Goal: Communication & Community: Answer question/provide support

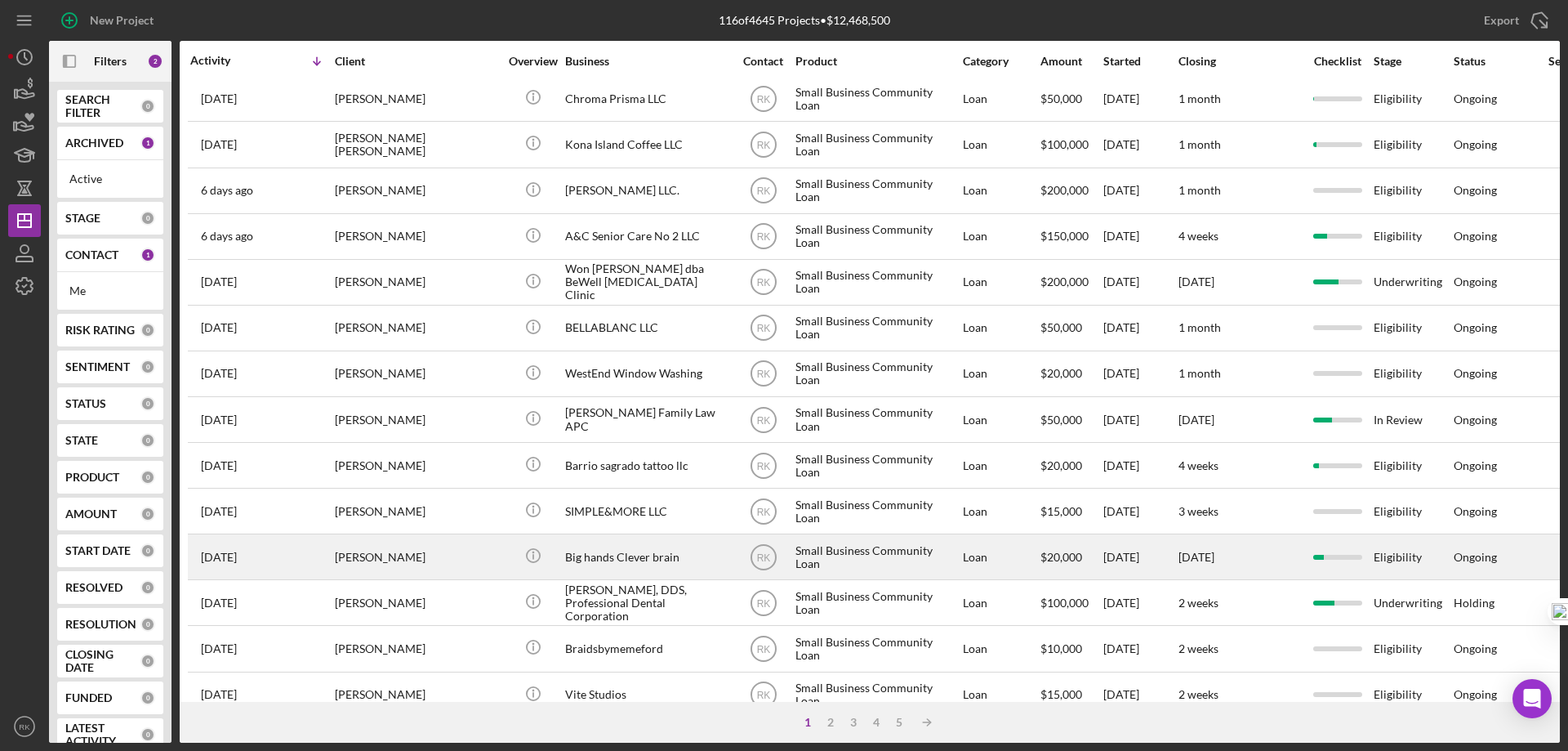
scroll to position [436, 0]
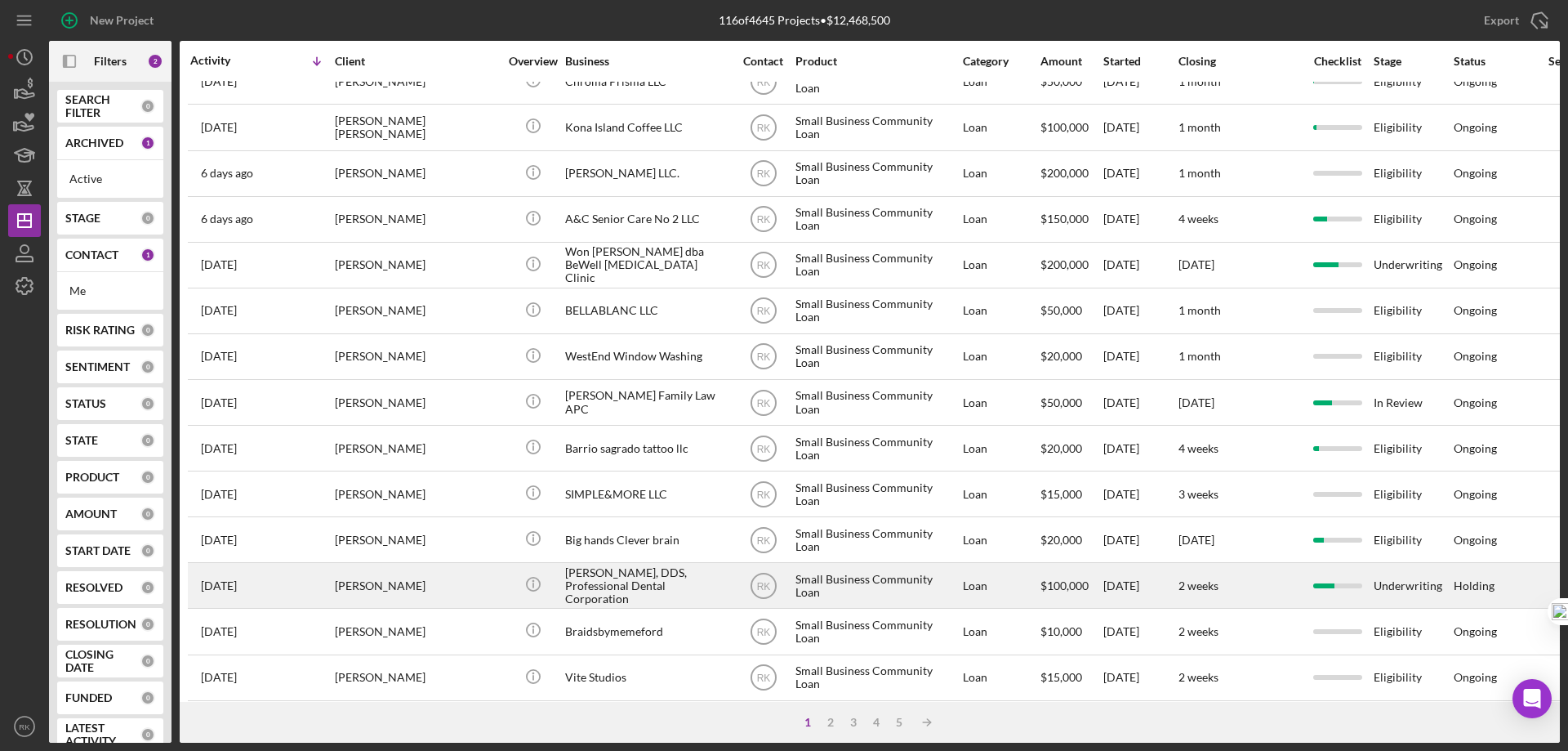
click at [597, 594] on div "[PERSON_NAME], DDS, Professional Dental Corporation" at bounding box center [647, 585] width 164 height 43
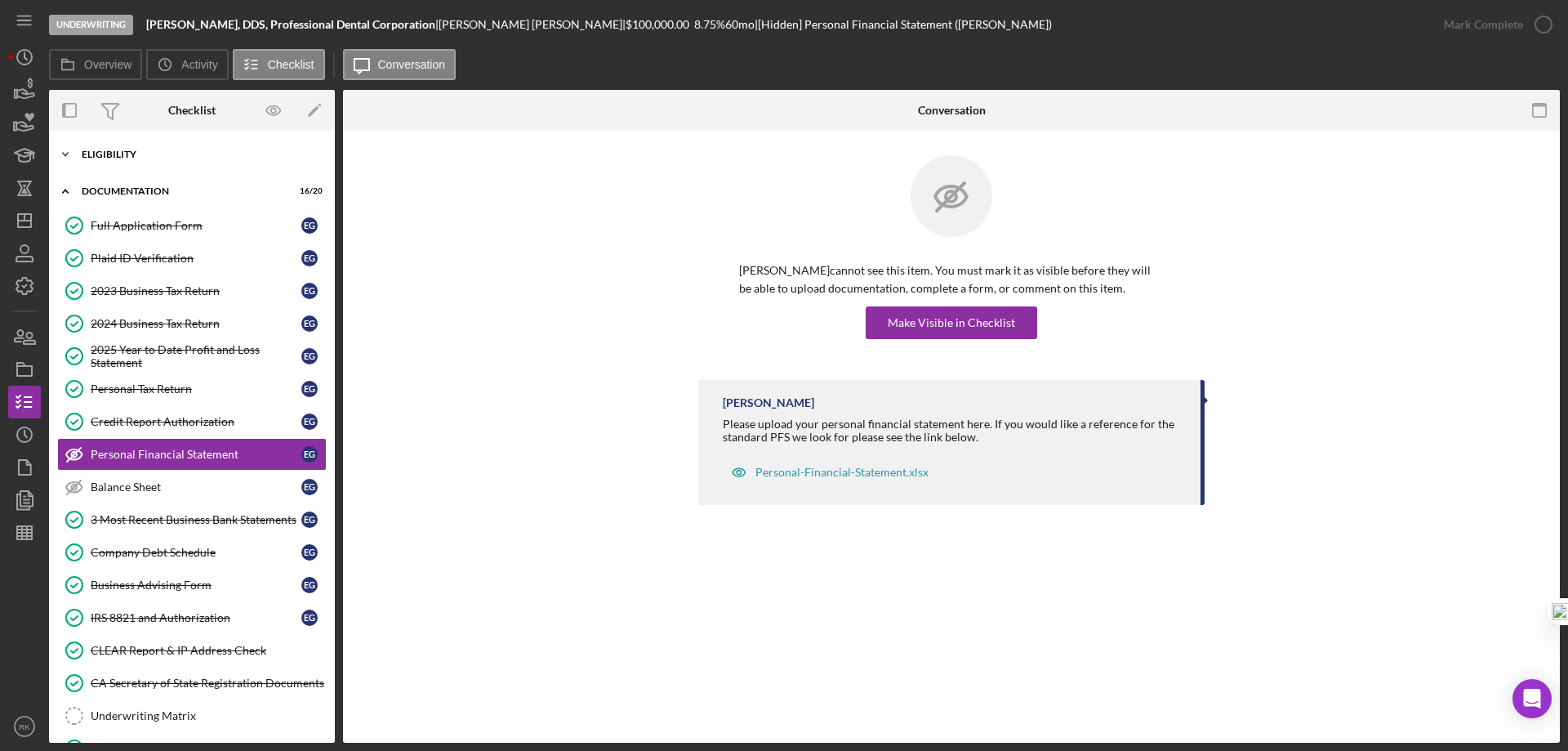
drag, startPoint x: 132, startPoint y: 151, endPoint x: 126, endPoint y: 169, distance: 19.0
click at [132, 151] on div "Eligibility" at bounding box center [197, 154] width 233 height 9
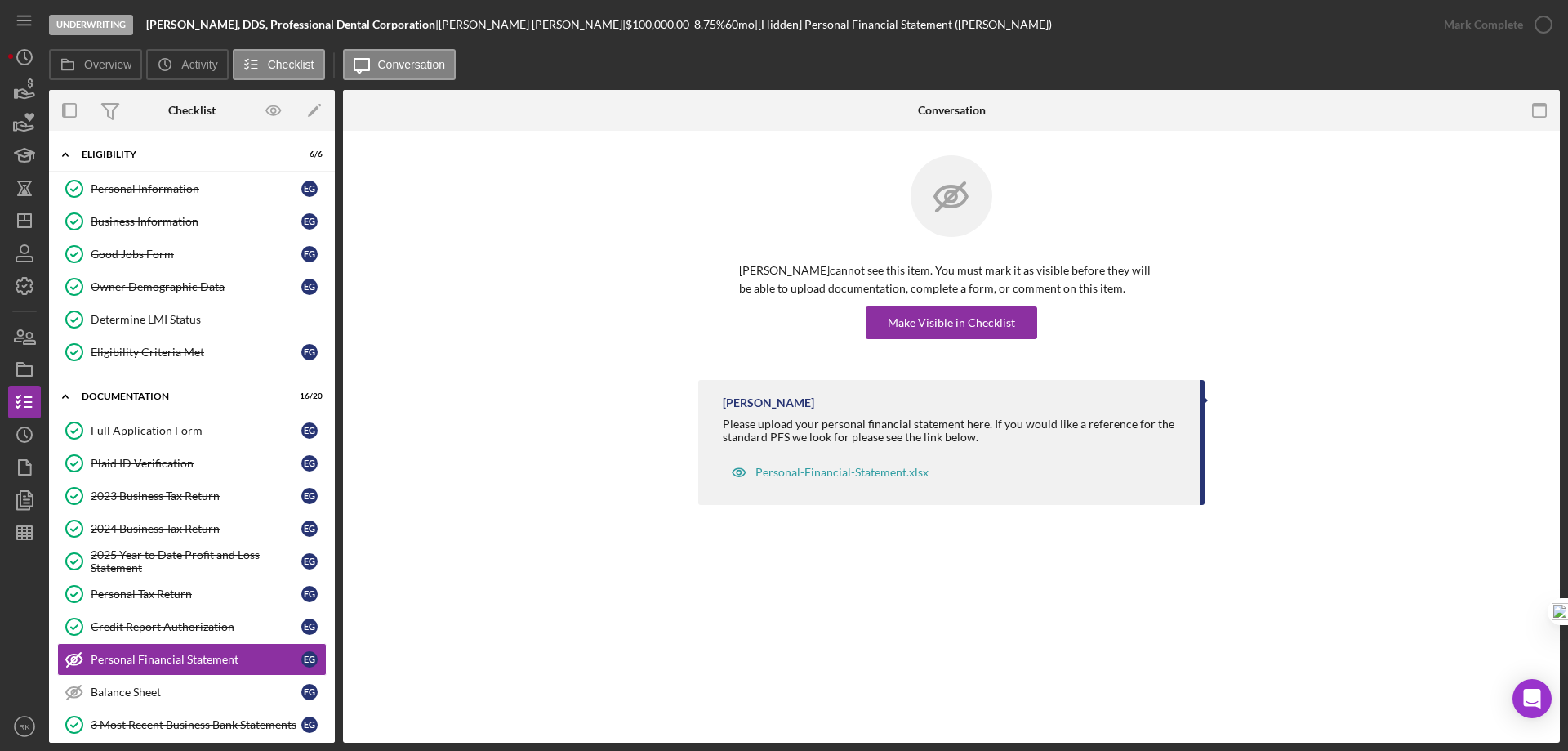
drag, startPoint x: 151, startPoint y: 324, endPoint x: 568, endPoint y: 392, distance: 422.5
click at [151, 323] on div "Determine LMI Status" at bounding box center [209, 320] width 236 height 13
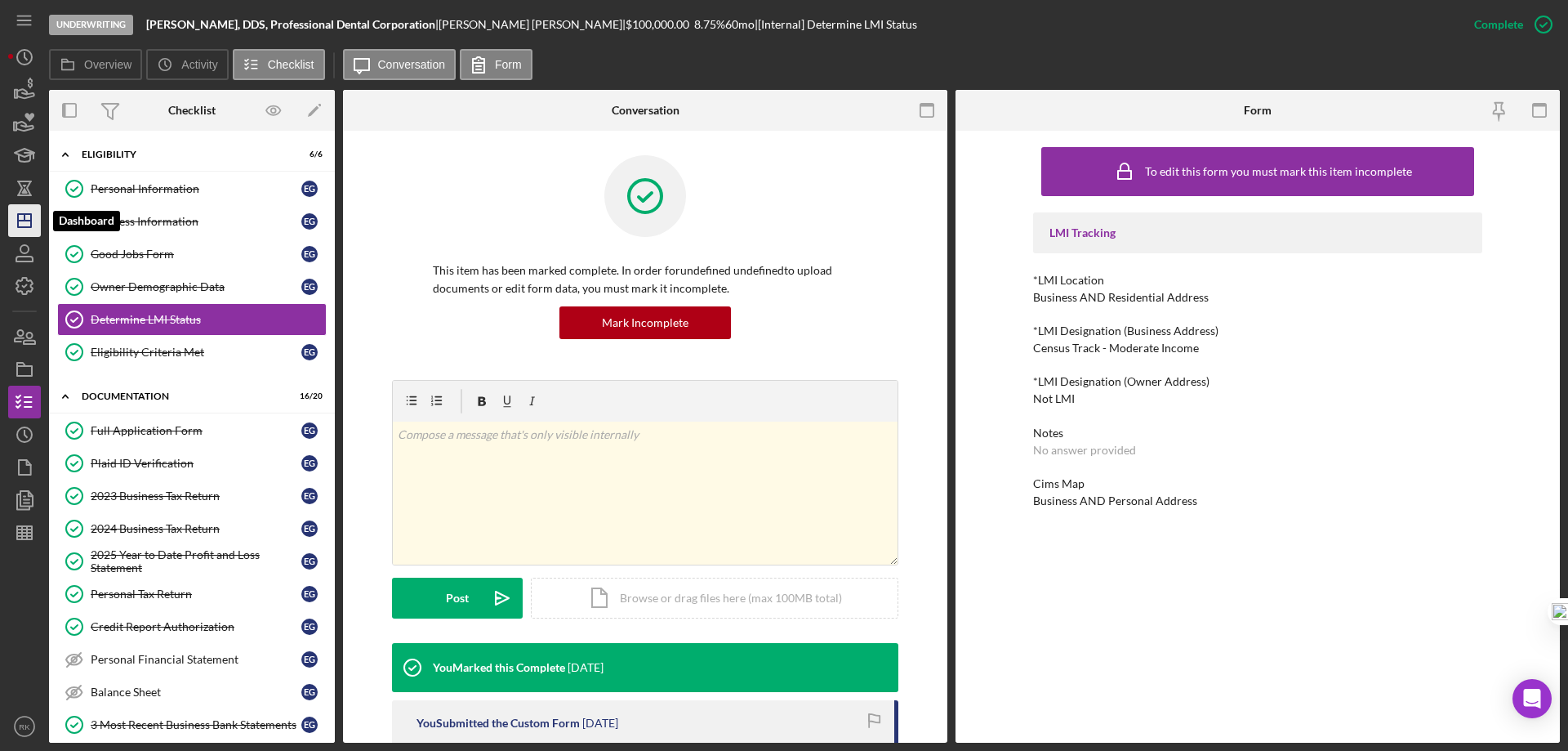
click at [31, 223] on polygon "button" at bounding box center [24, 221] width 13 height 13
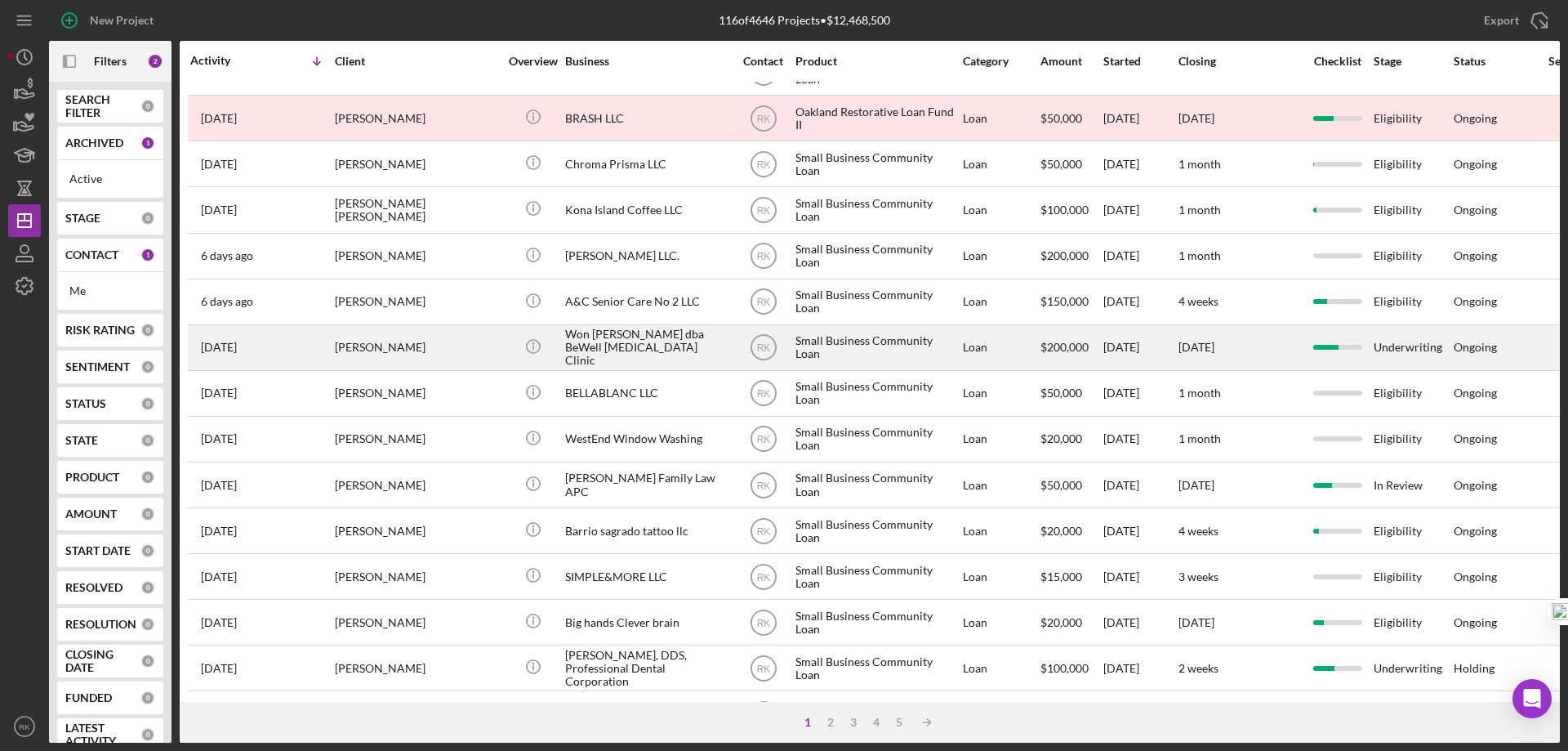
scroll to position [354, 0]
click at [609, 339] on div "Won [PERSON_NAME] dba BeWell [MEDICAL_DATA] Clinic" at bounding box center [647, 347] width 164 height 43
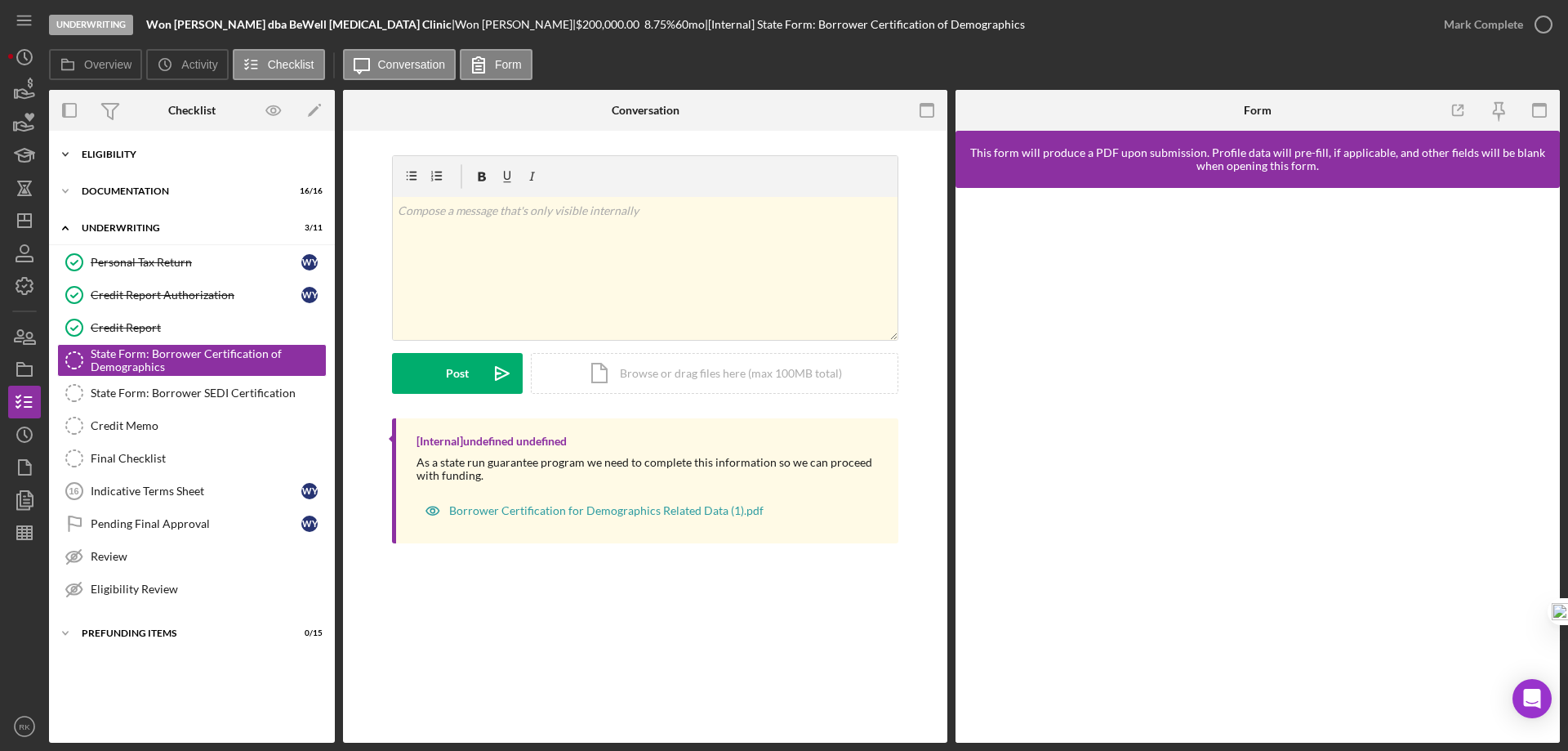
click at [133, 158] on div "Eligibility" at bounding box center [197, 154] width 233 height 9
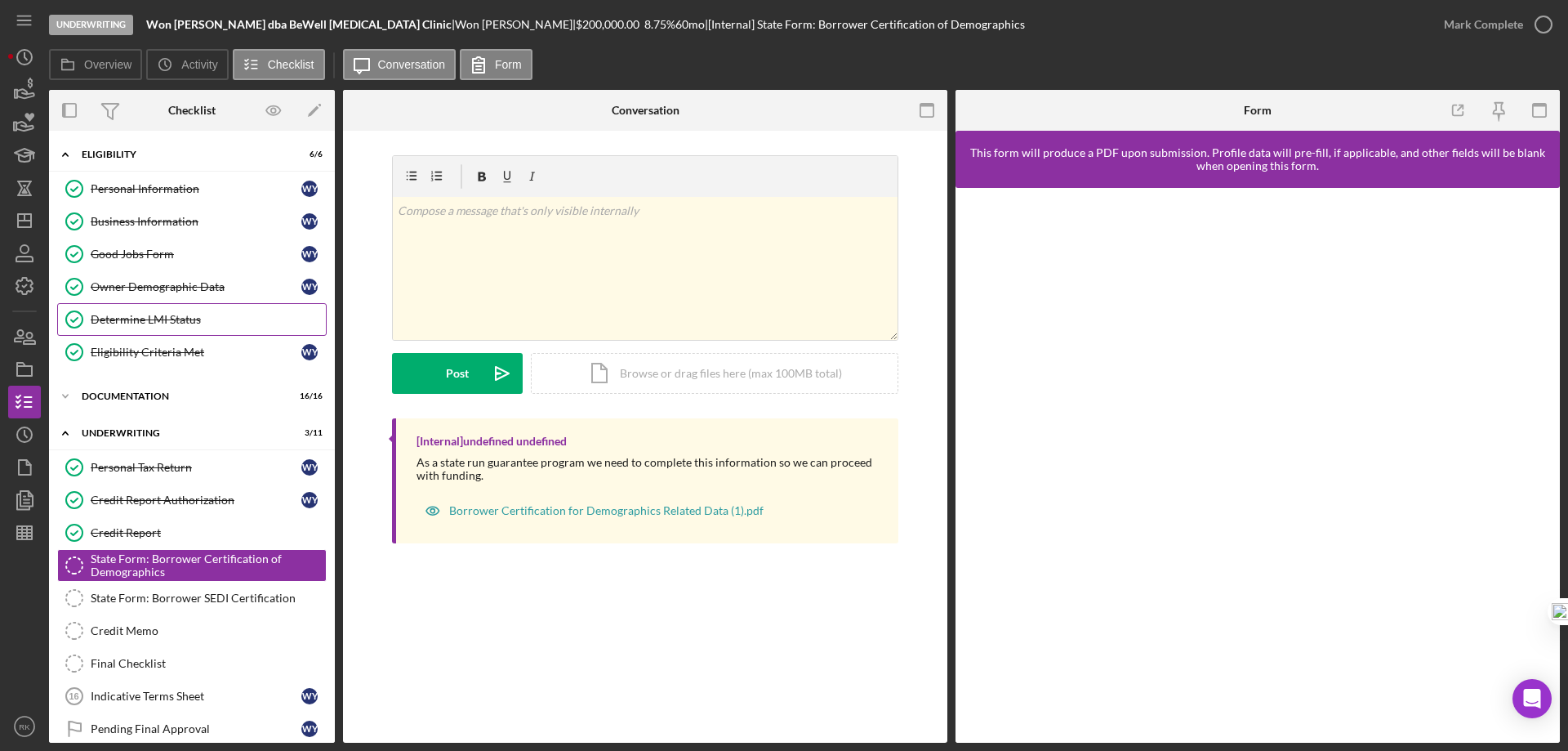
drag, startPoint x: 162, startPoint y: 317, endPoint x: 442, endPoint y: 344, distance: 281.3
click at [165, 317] on div "Determine LMI Status" at bounding box center [209, 320] width 236 height 13
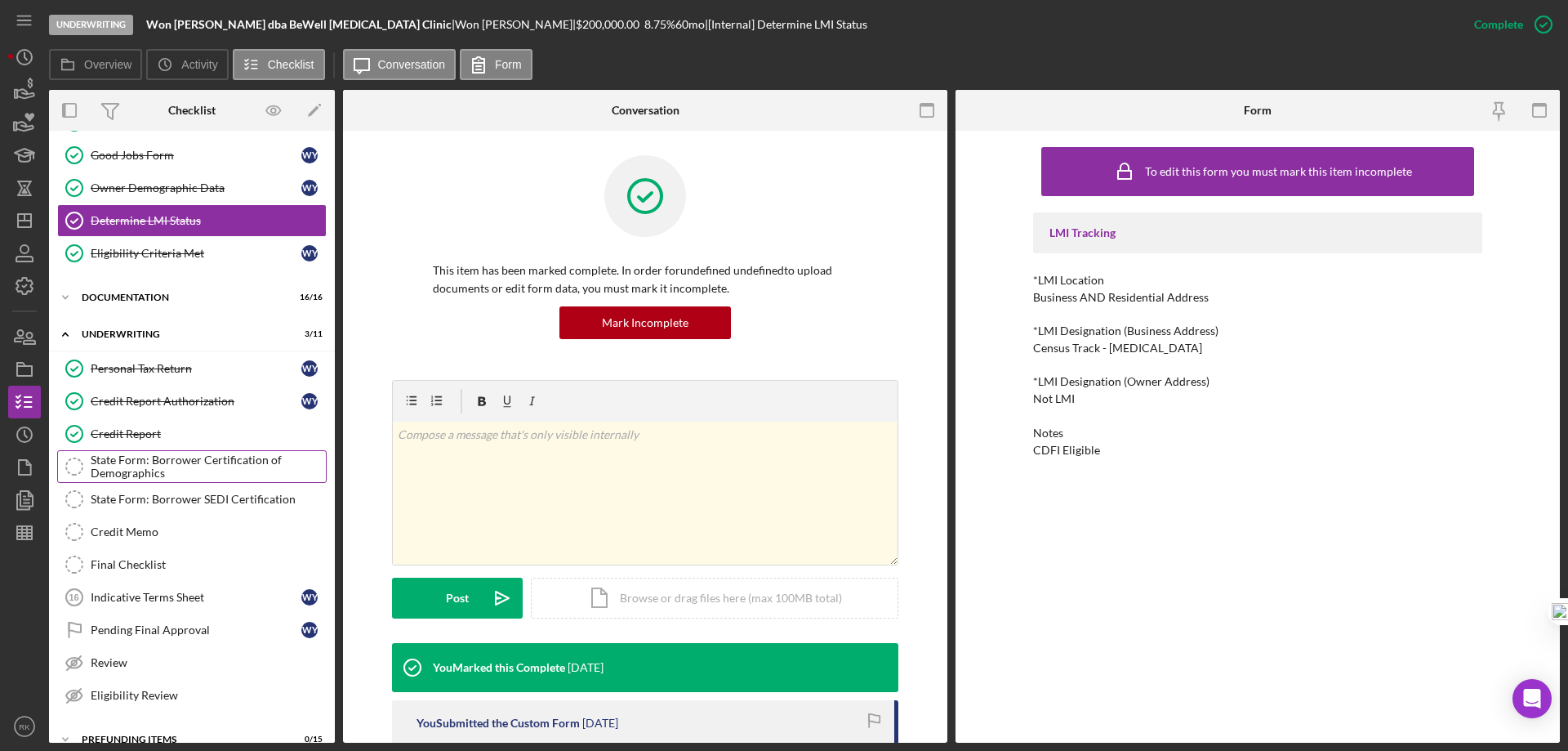
scroll to position [121, 0]
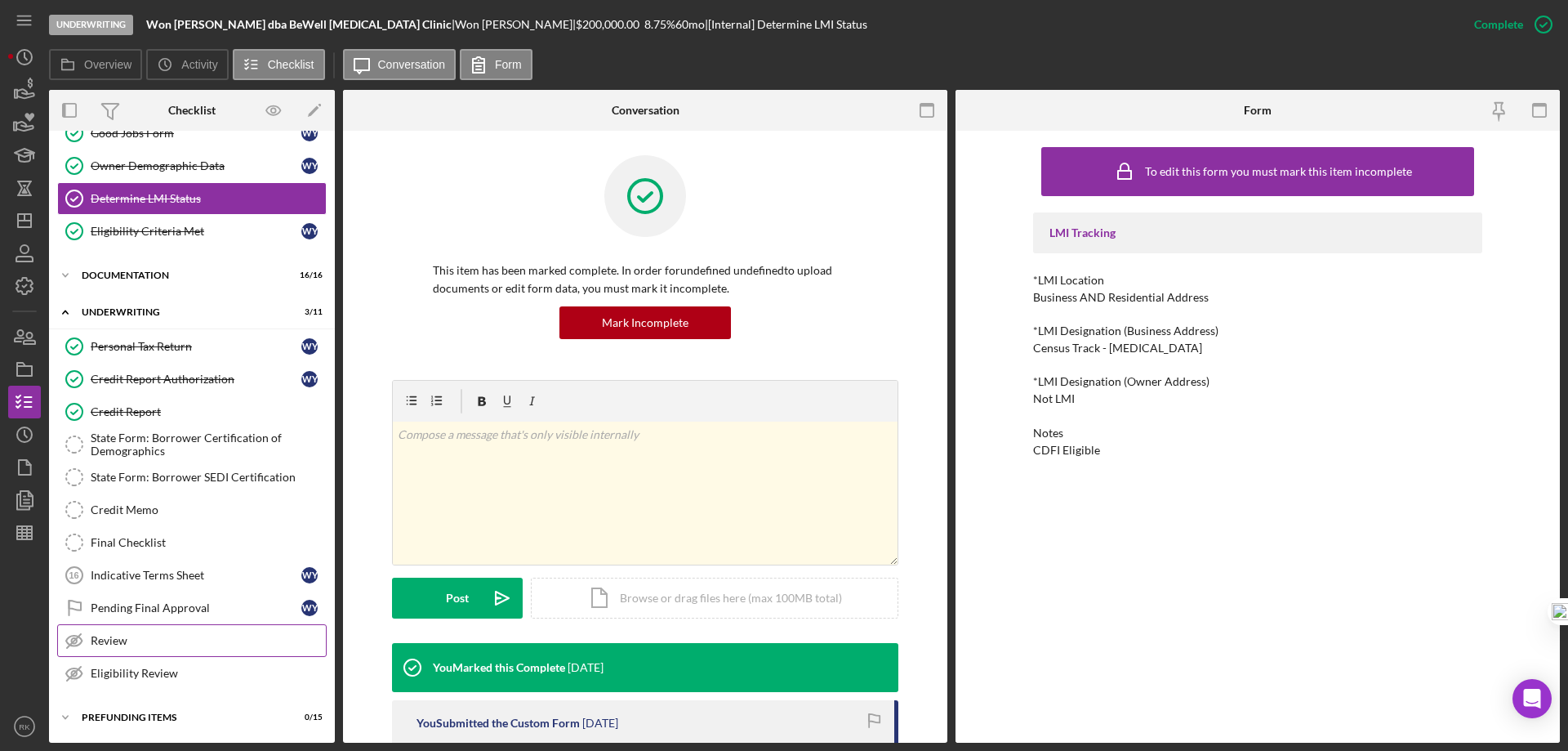
click at [158, 672] on div "Eligibility Review" at bounding box center [209, 673] width 236 height 13
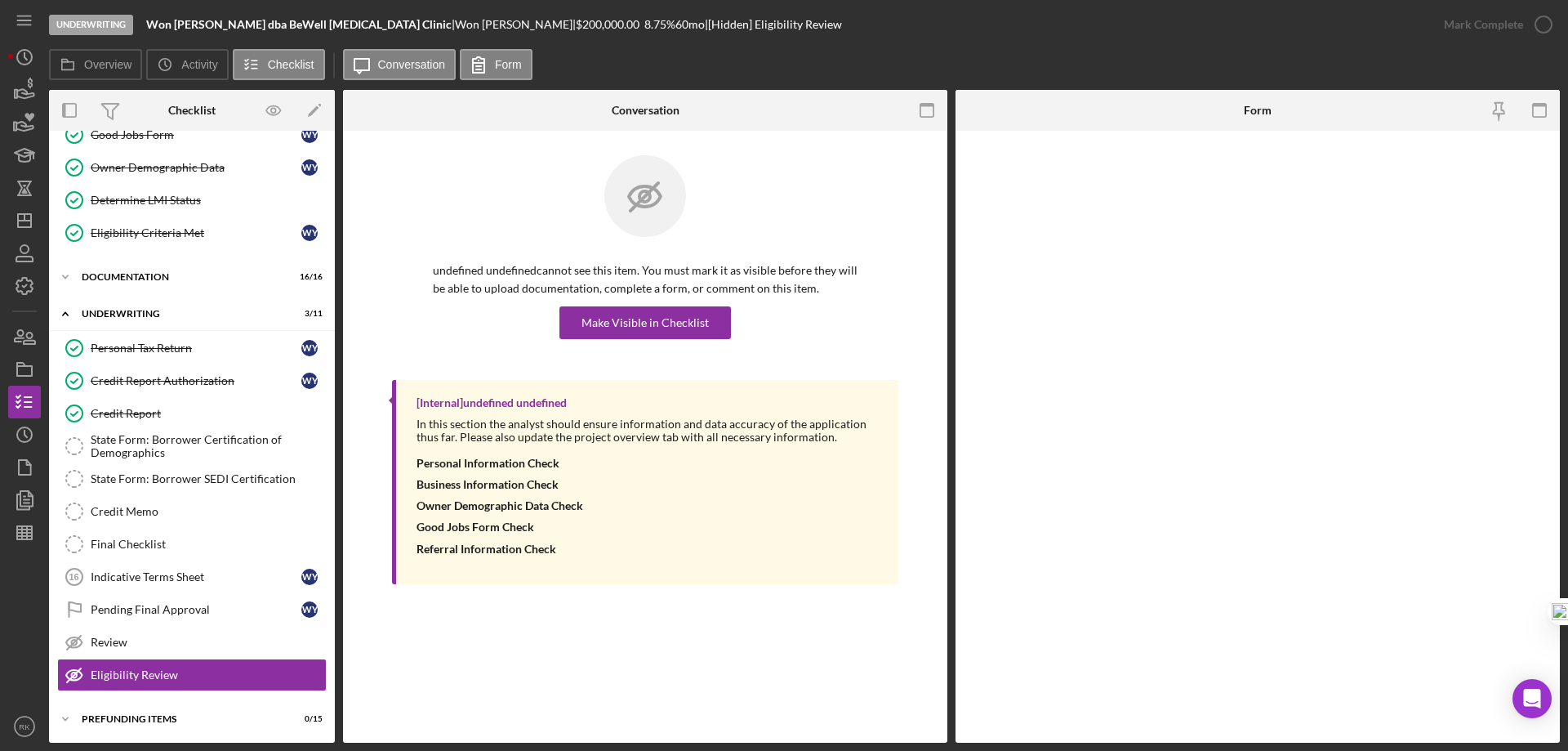
scroll to position [121, 0]
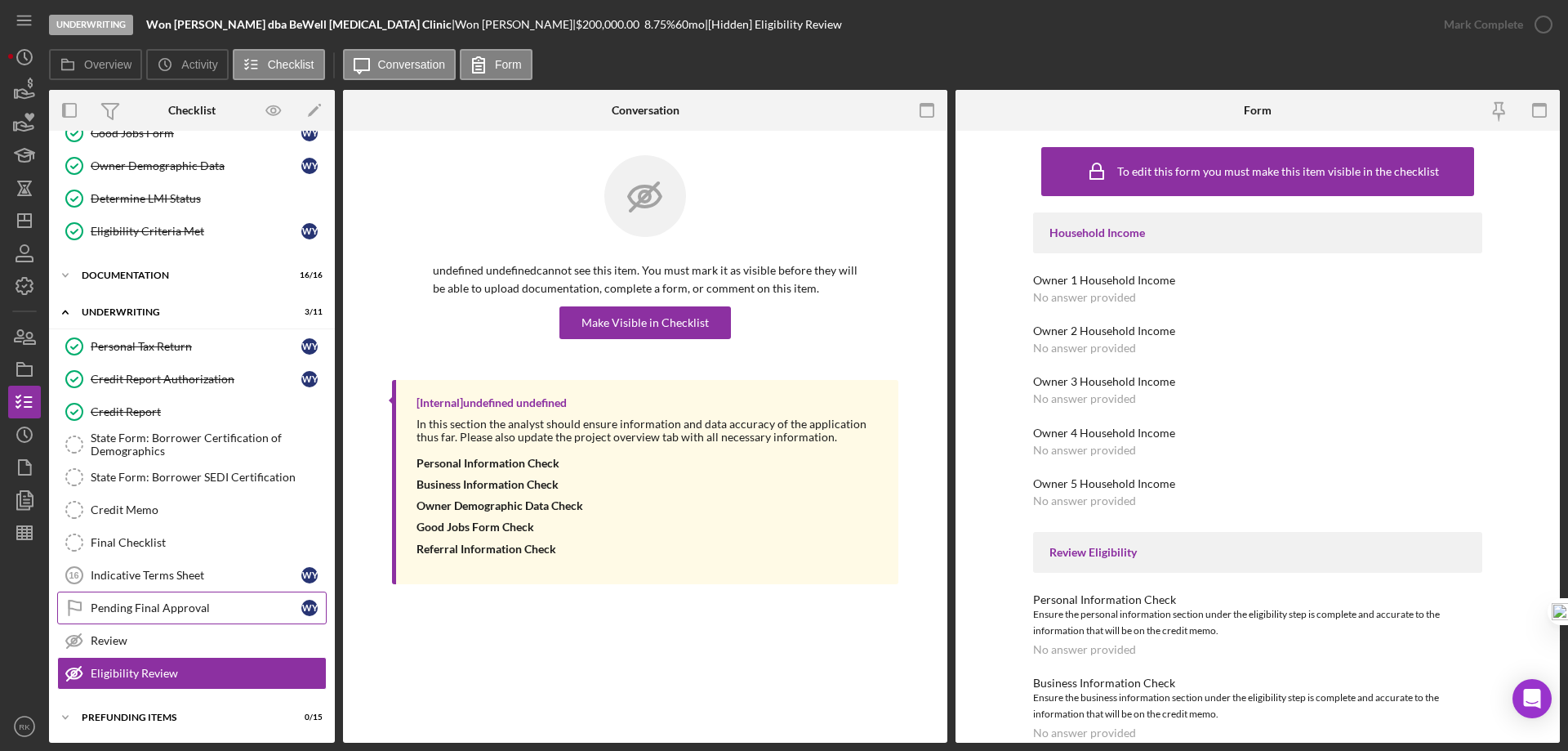
click at [162, 612] on div "Pending Final Approval" at bounding box center [195, 608] width 210 height 13
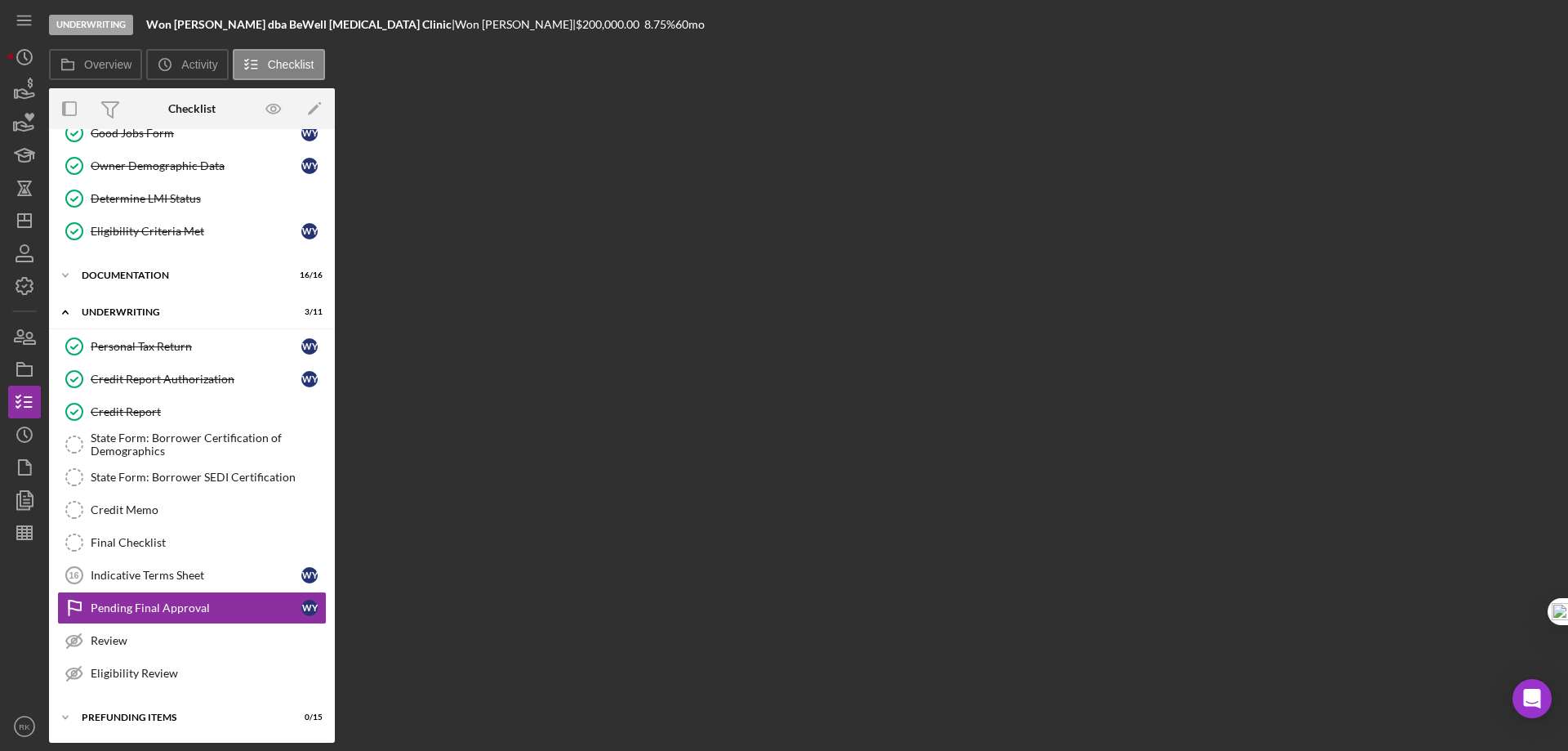
scroll to position [121, 0]
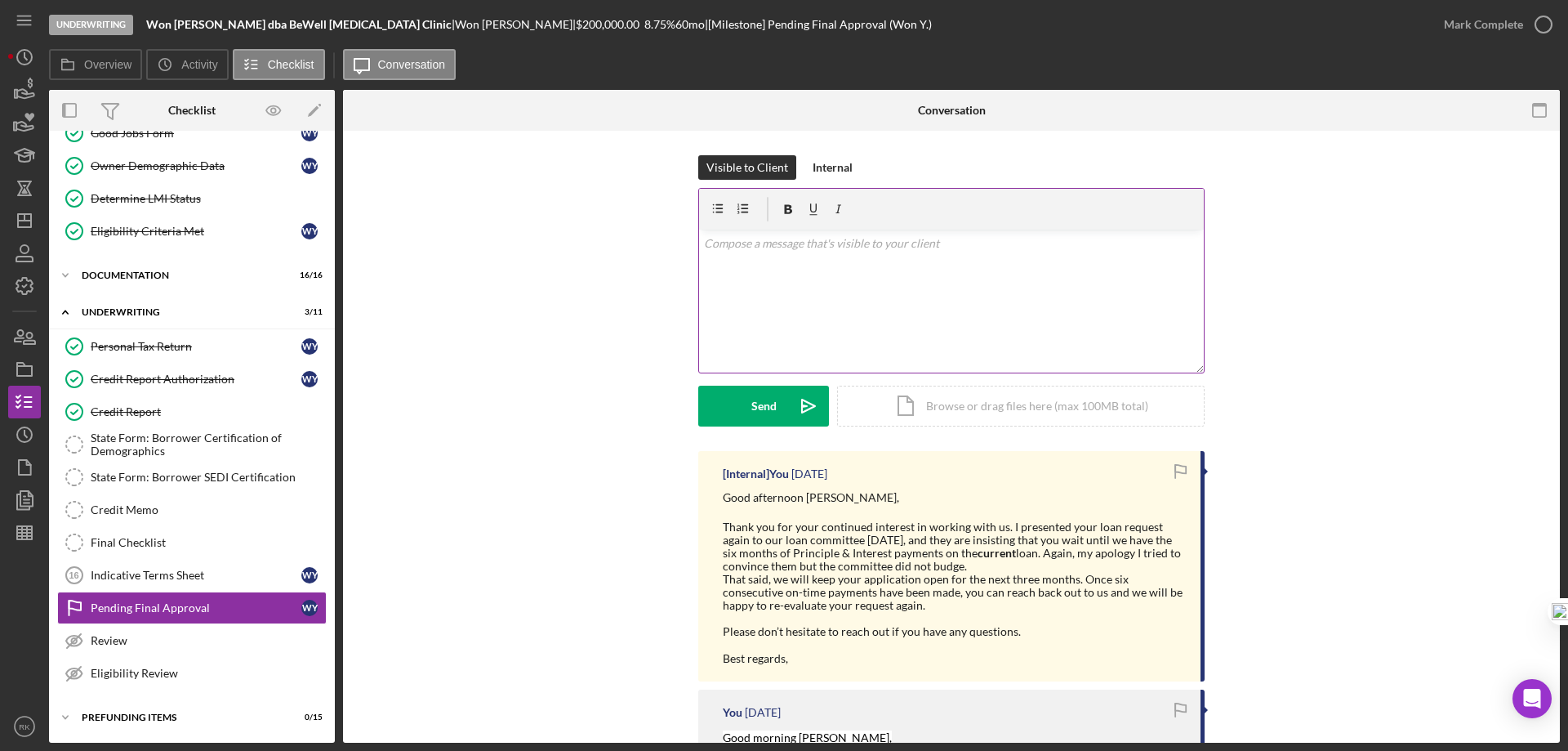
click at [741, 248] on p at bounding box center [952, 243] width 496 height 18
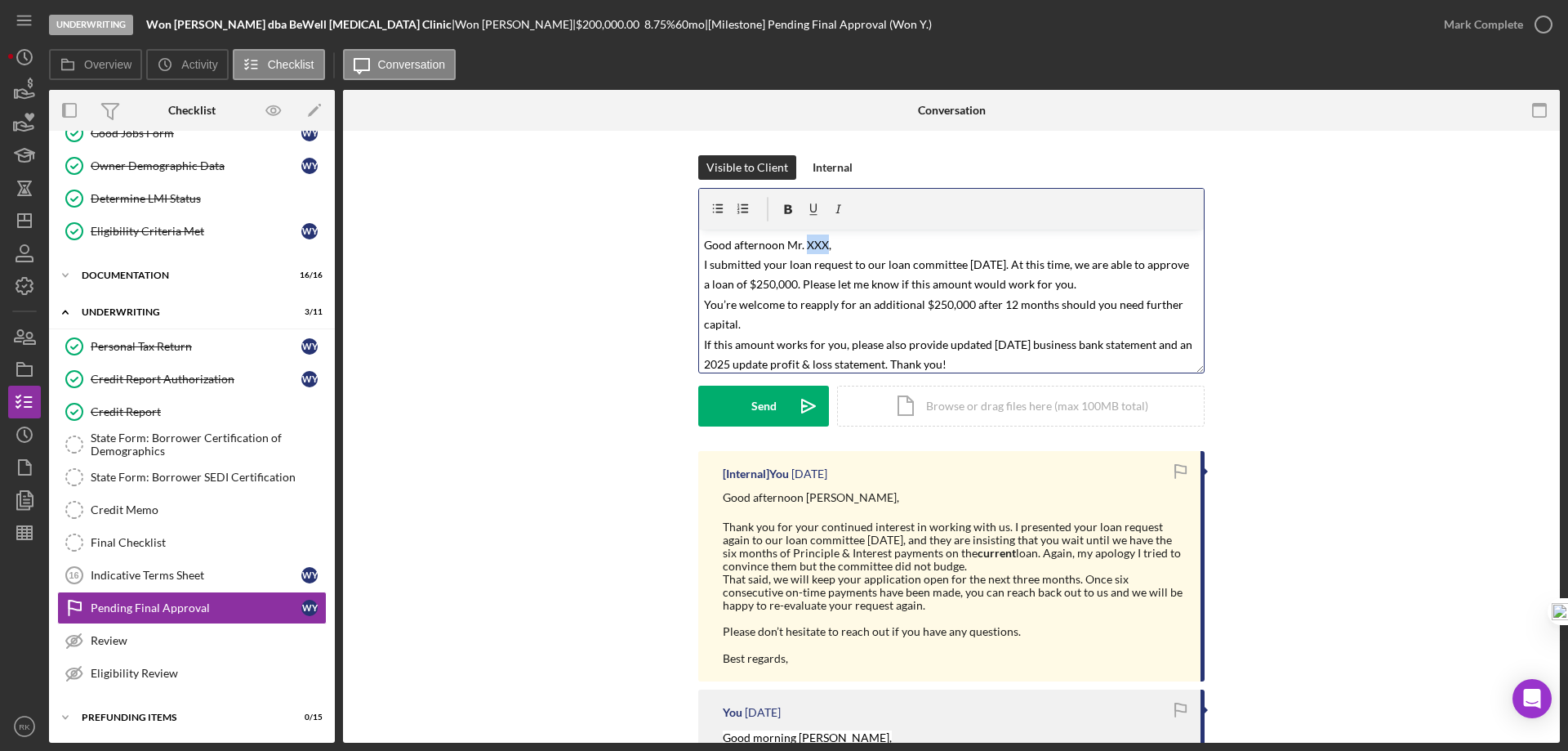
drag, startPoint x: 802, startPoint y: 243, endPoint x: 823, endPoint y: 247, distance: 21.4
click at [823, 247] on mark "Good afternoon Mr. XXX, I submitted your loan request to our loan committee [DA…" at bounding box center [949, 304] width 491 height 133
drag, startPoint x: 746, startPoint y: 282, endPoint x: 762, endPoint y: 288, distance: 17.1
click at [762, 288] on mark "Good afternoon [PERSON_NAME], I submitted your loan request to our loan committ…" at bounding box center [949, 304] width 491 height 133
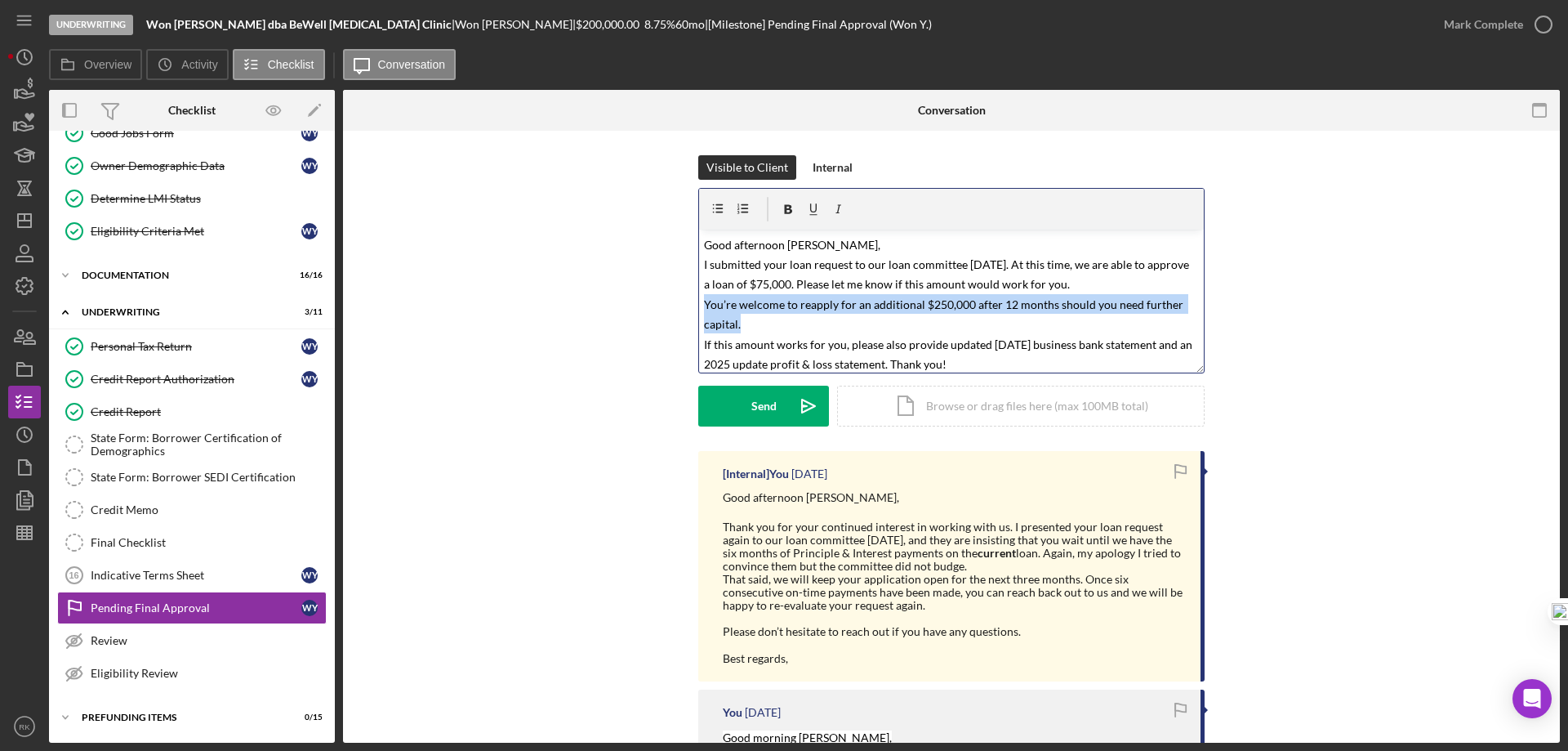
drag, startPoint x: 700, startPoint y: 303, endPoint x: 772, endPoint y: 315, distance: 73.0
click at [772, 315] on div "v Color teal Color pink Remove color Add row above Add row below Add column bef…" at bounding box center [952, 300] width 505 height 143
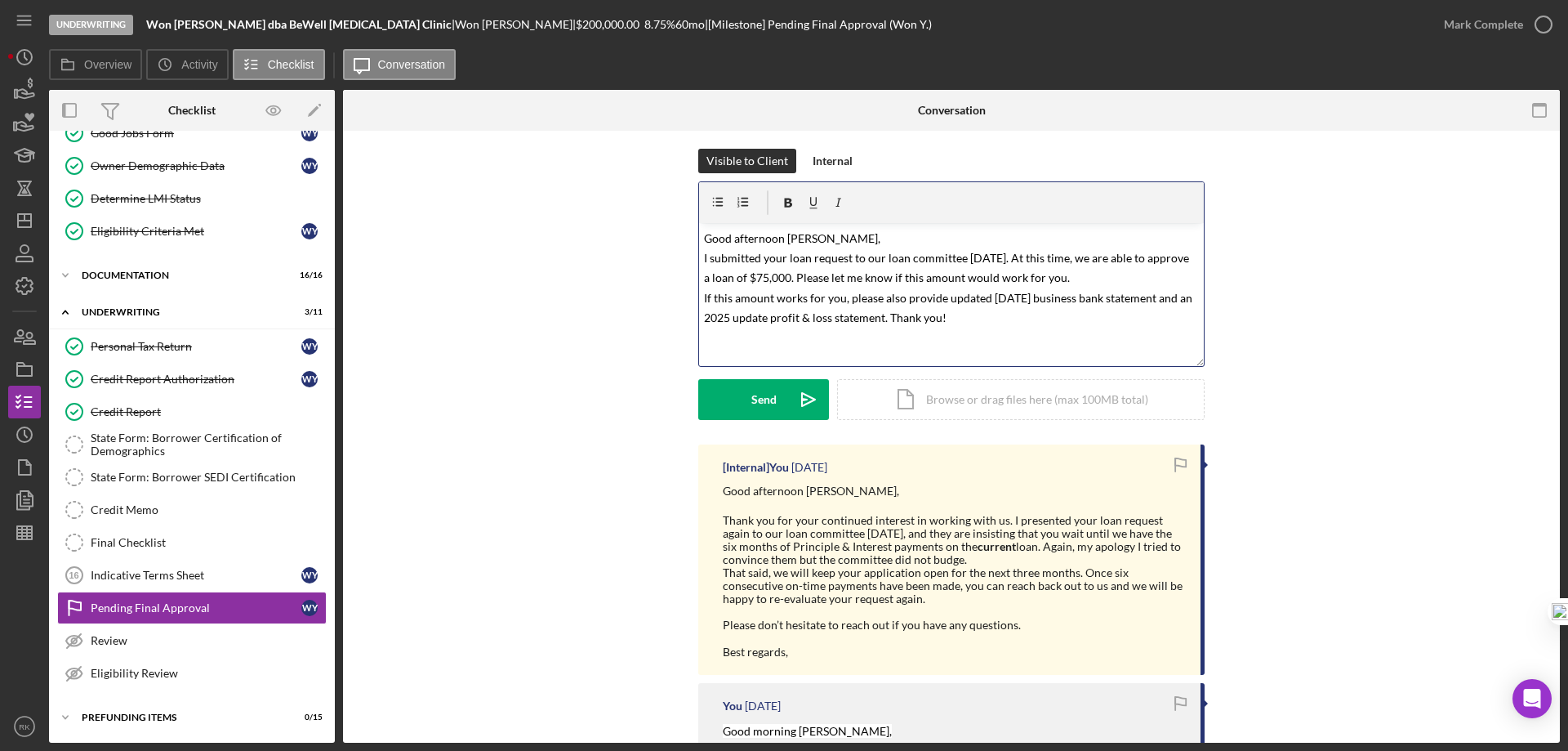
scroll to position [0, 0]
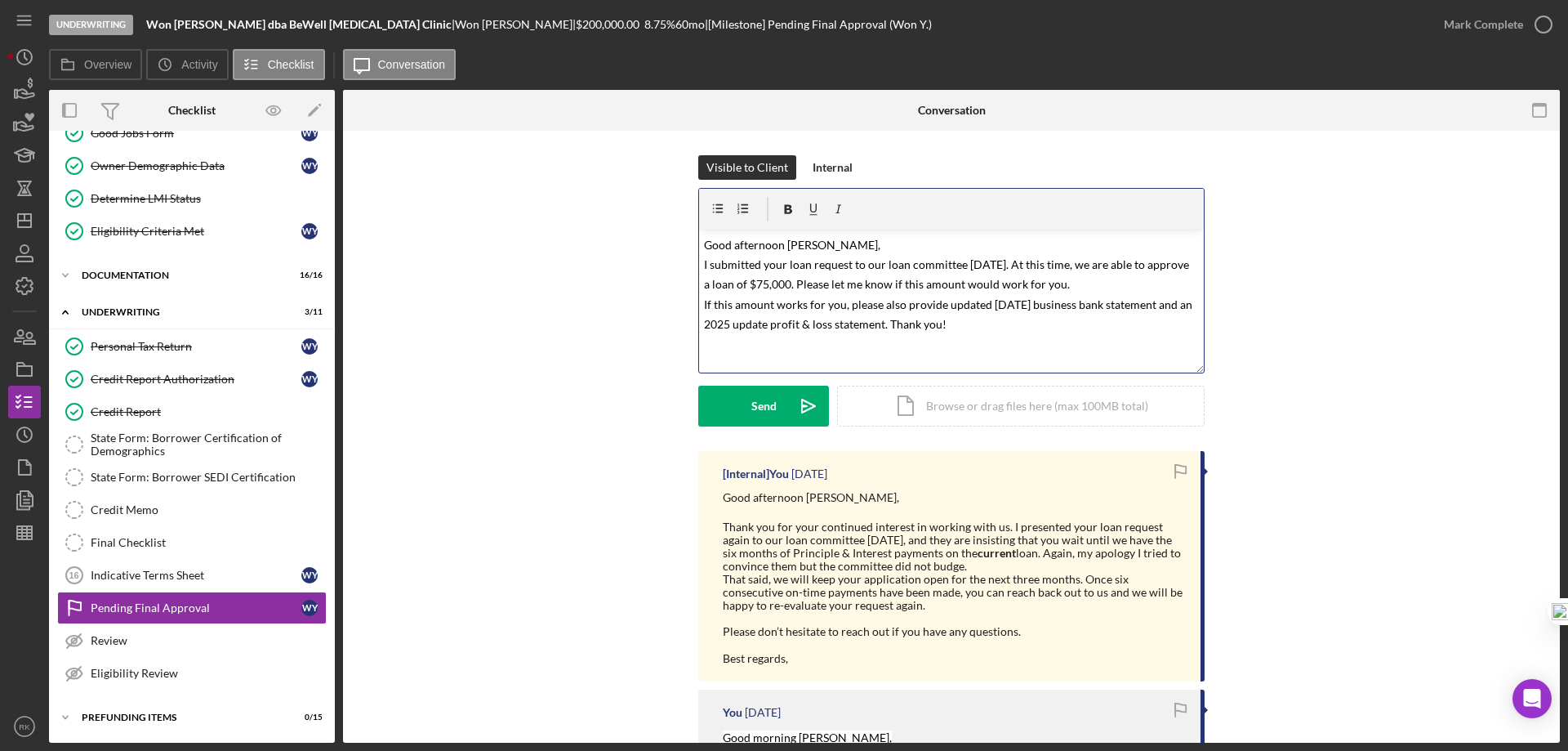
click at [851, 263] on mark "Good afternoon [PERSON_NAME], I submitted your loan request to our loan committ…" at bounding box center [949, 284] width 491 height 94
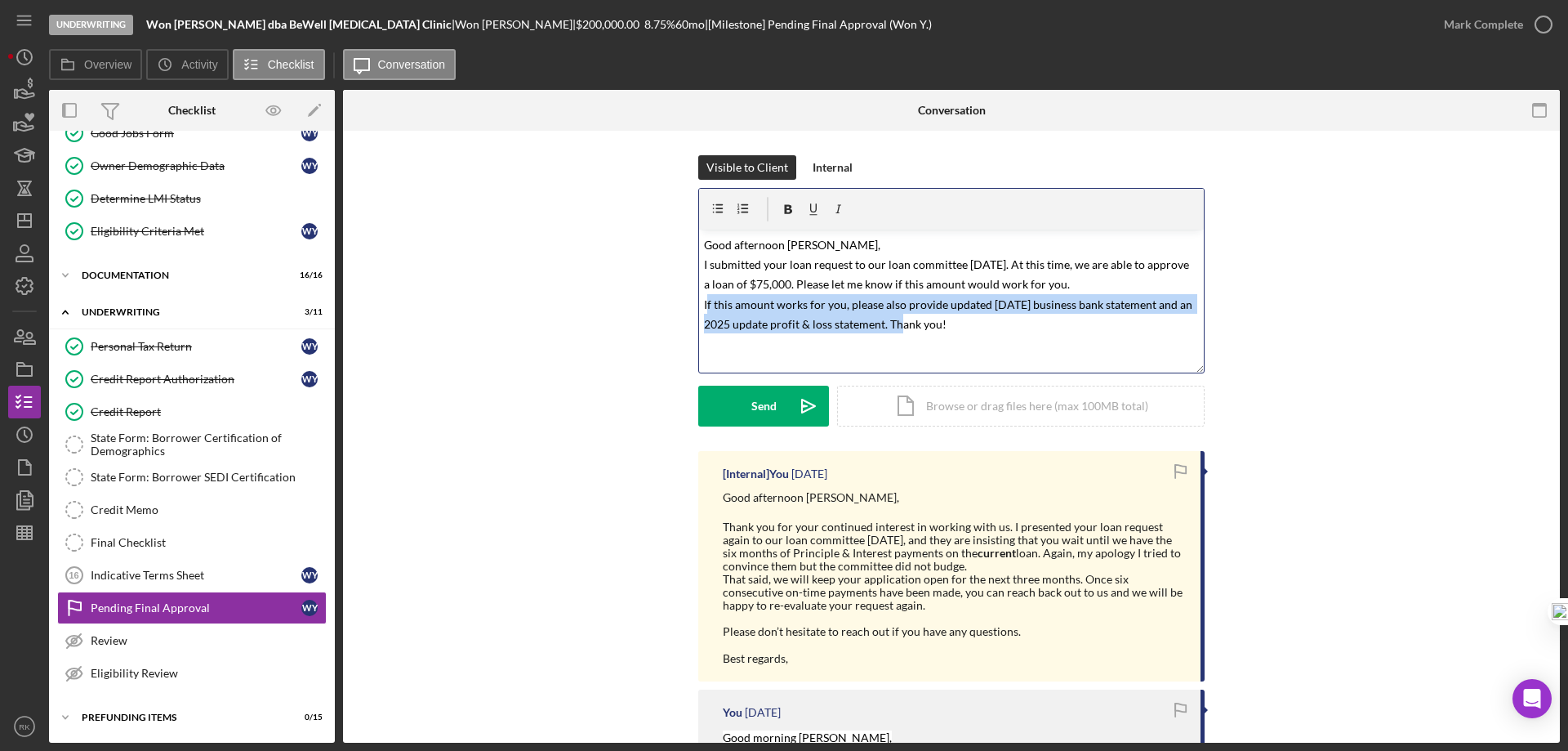
drag, startPoint x: 703, startPoint y: 305, endPoint x: 901, endPoint y: 320, distance: 198.6
click at [901, 320] on mark "Good afternoon [PERSON_NAME], I submitted your loan request to our loan committ…" at bounding box center [949, 284] width 491 height 94
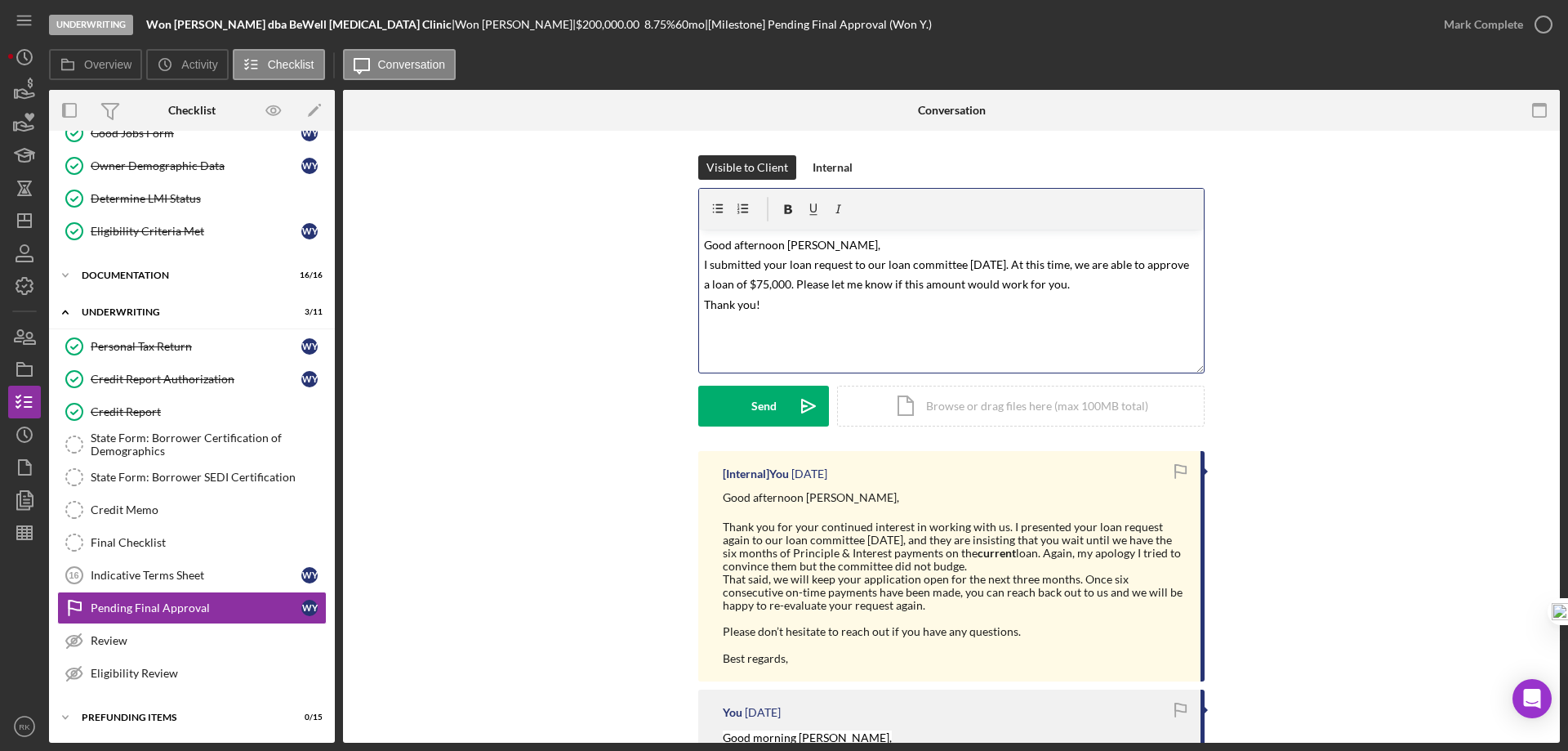
click at [856, 313] on p "Good afternoon [PERSON_NAME], I submitted your loan request to our loan committ…" at bounding box center [952, 275] width 496 height 80
click at [785, 284] on mark "Good afternoon [PERSON_NAME], I submitted your loan request to our loan committ…" at bounding box center [948, 274] width 488 height 74
drag, startPoint x: 1046, startPoint y: 282, endPoint x: 1175, endPoint y: 296, distance: 129.8
click at [1175, 296] on p "Good afternoon [PERSON_NAME], I submitted your loan request to our loan committ…" at bounding box center [952, 284] width 496 height 100
click at [785, 277] on mark "Good afternoon [PERSON_NAME], I submitted your loan request to our loan committ…" at bounding box center [948, 284] width 488 height 94
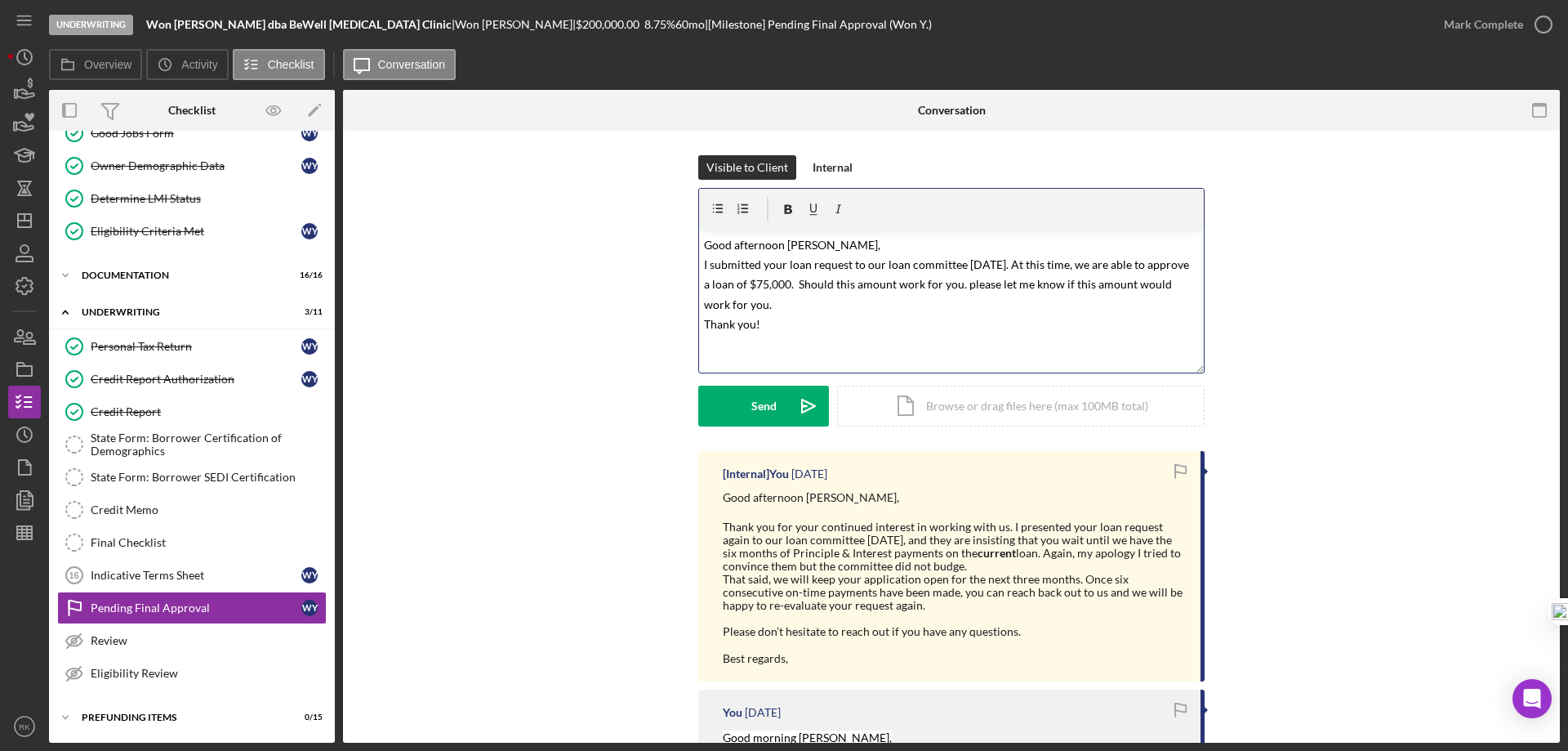
click at [995, 288] on mark "Good afternoon [PERSON_NAME], I submitted your loan request to our loan committ…" at bounding box center [948, 284] width 488 height 94
drag, startPoint x: 1048, startPoint y: 283, endPoint x: 1162, endPoint y: 300, distance: 115.3
click at [1162, 300] on p "Good afternoon [PERSON_NAME], I submitted your loan request to our loan committ…" at bounding box center [952, 284] width 496 height 100
click at [943, 359] on div "v Color teal Color pink Remove color Add row above Add row below Add column bef…" at bounding box center [952, 300] width 505 height 143
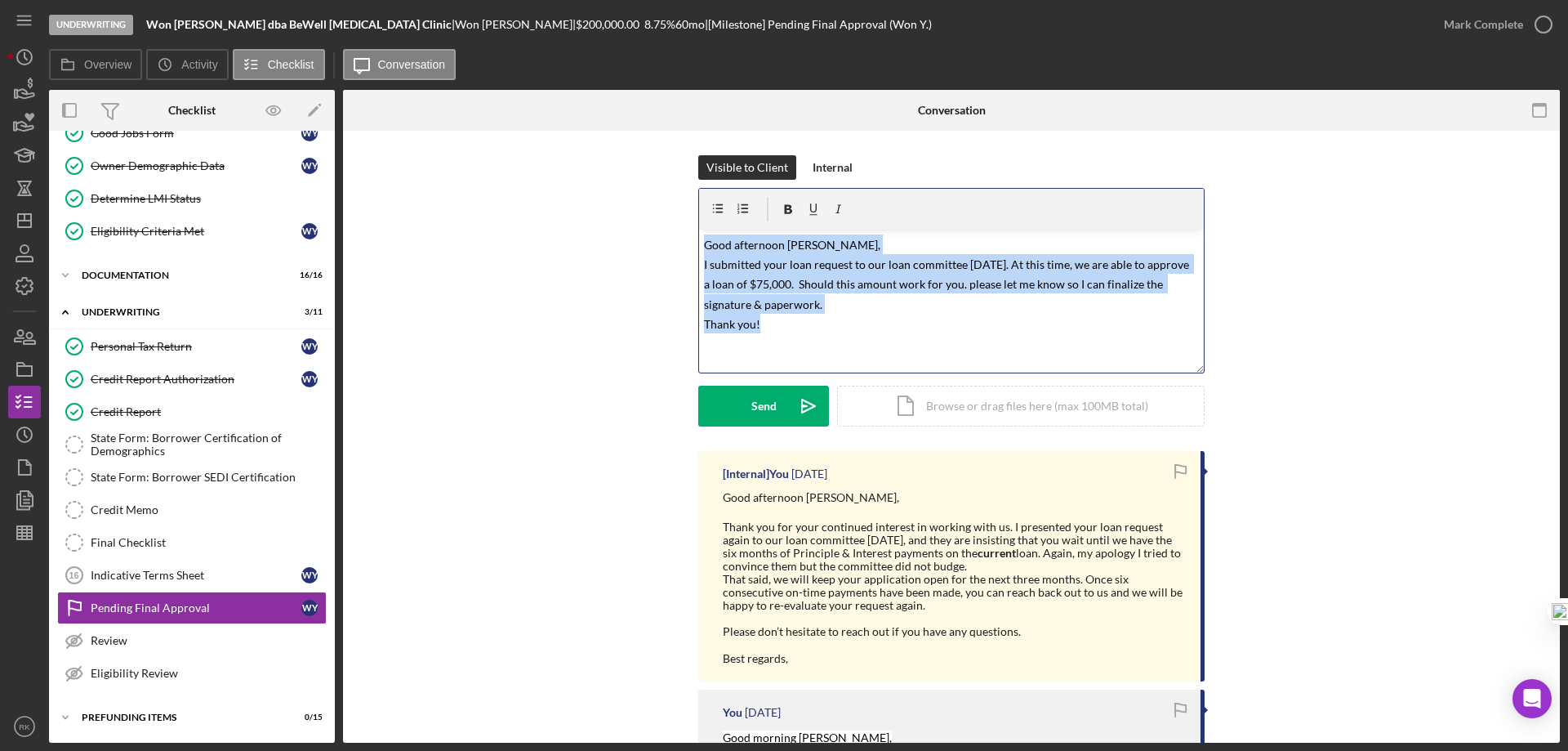
drag, startPoint x: 701, startPoint y: 245, endPoint x: 798, endPoint y: 322, distance: 123.8
click at [798, 322] on p "Good afternoon [PERSON_NAME], I submitted your loan request to our loan committ…" at bounding box center [952, 284] width 496 height 100
copy mark "Good afternoon [PERSON_NAME], I submitted your loan request to our loan committ…"
click at [993, 292] on p "Good afternoon [PERSON_NAME], I submitted your loan request to our loan committ…" at bounding box center [952, 284] width 496 height 100
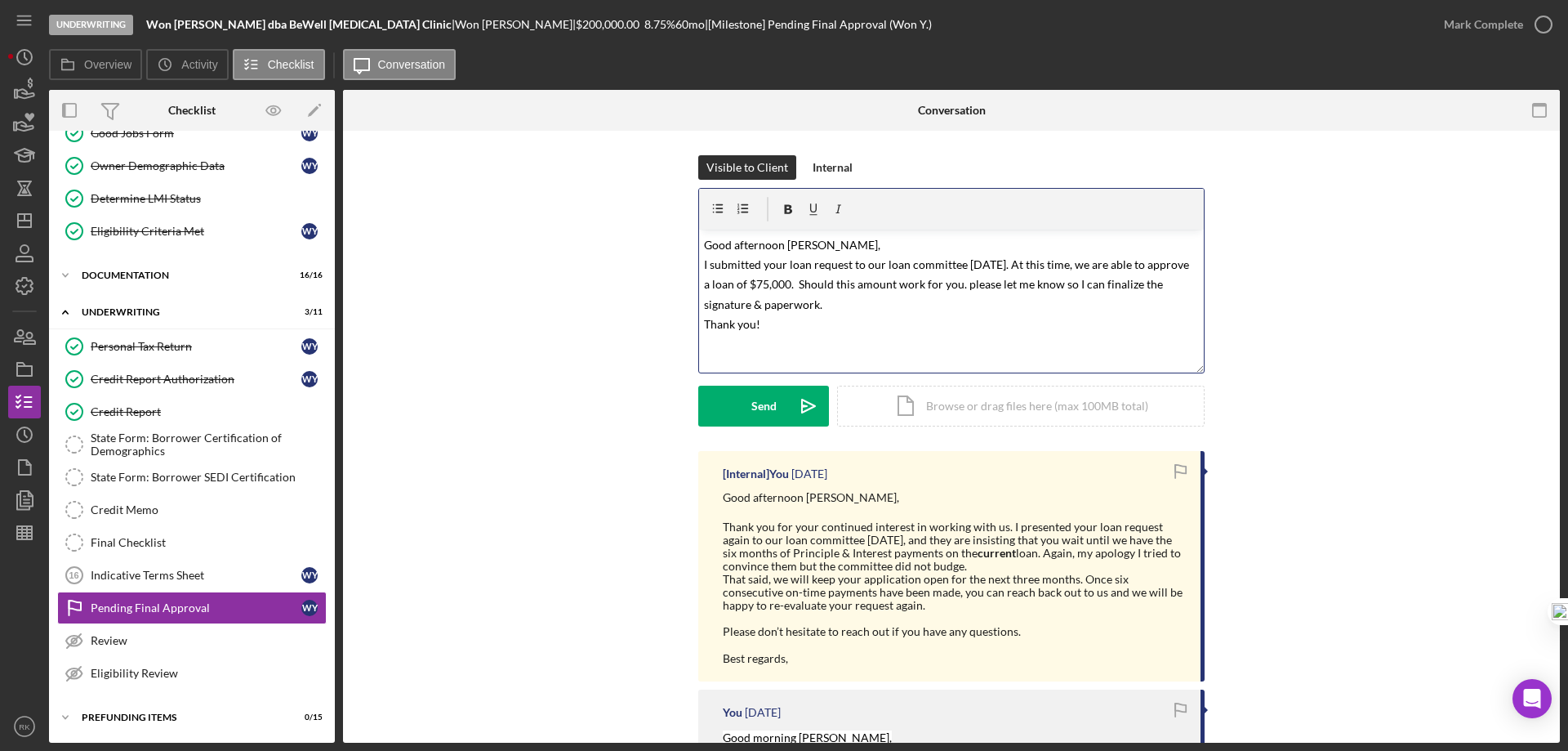
click at [1086, 285] on mark "Good afternoon [PERSON_NAME], I submitted your loan request to our loan committ…" at bounding box center [948, 284] width 488 height 94
click at [736, 301] on mark "Good afternoon [PERSON_NAME], I submitted your loan request to our loan committ…" at bounding box center [948, 284] width 488 height 94
click at [845, 325] on p "Good afternoon [PERSON_NAME], I submitted your loan request to our loan committ…" at bounding box center [952, 284] width 496 height 100
click at [813, 304] on mark "Good afternoon [PERSON_NAME], I submitted your loan request to our loan committ…" at bounding box center [948, 284] width 488 height 94
click at [948, 304] on p "Good afternoon [PERSON_NAME], I submitted your loan request to our loan committ…" at bounding box center [952, 284] width 496 height 100
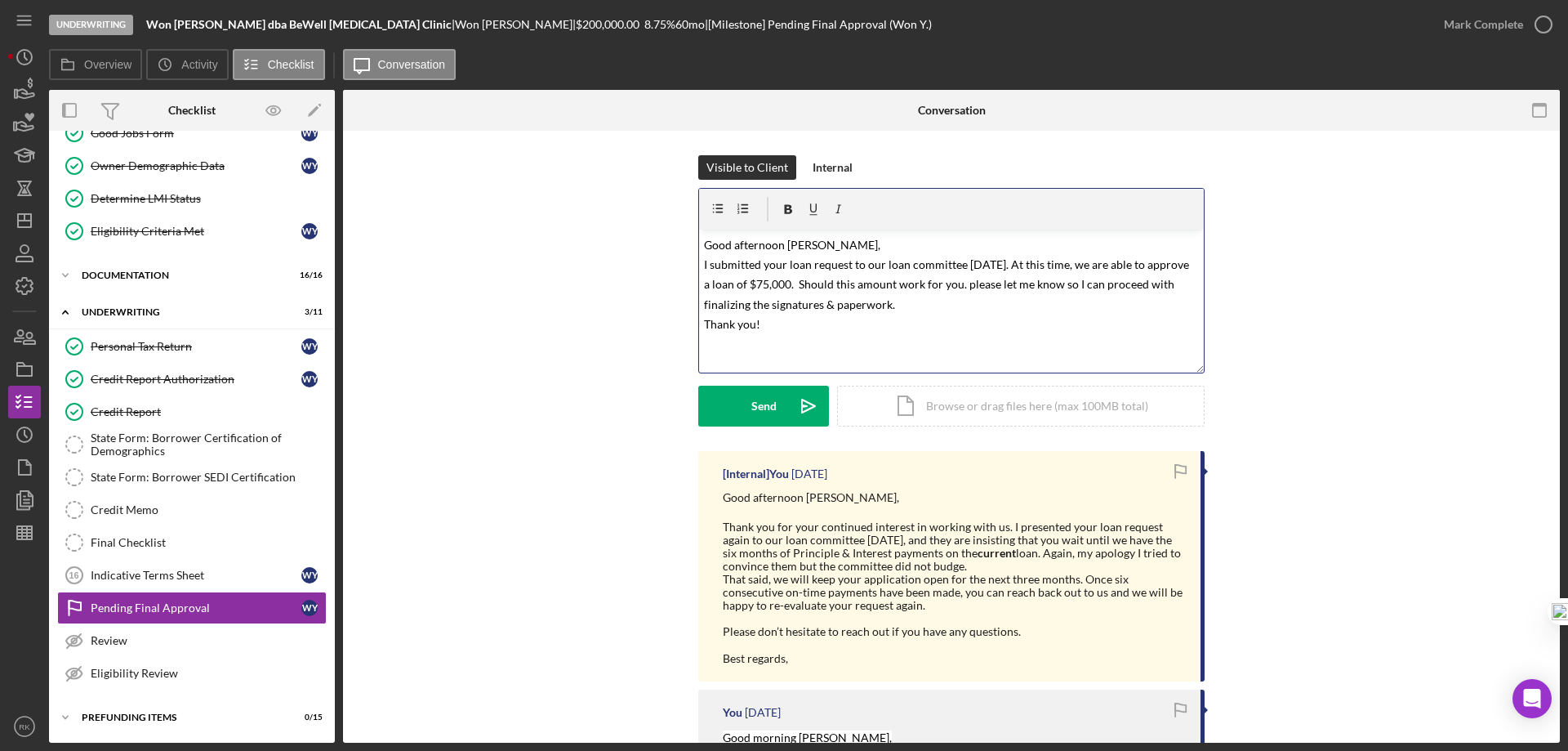
drag, startPoint x: 906, startPoint y: 348, endPoint x: 928, endPoint y: 346, distance: 22.1
click at [907, 347] on div "v Color teal Color pink Remove color Add row above Add row below Add column bef…" at bounding box center [952, 300] width 505 height 143
drag, startPoint x: 1057, startPoint y: 264, endPoint x: 1113, endPoint y: 268, distance: 56.1
click at [1113, 268] on mark "Good afternoon [PERSON_NAME], I submitted your loan request to our loan committ…" at bounding box center [948, 284] width 488 height 94
click at [1115, 296] on p "Good afternoon [PERSON_NAME], I submitted your loan request to our loan committ…" at bounding box center [952, 284] width 496 height 100
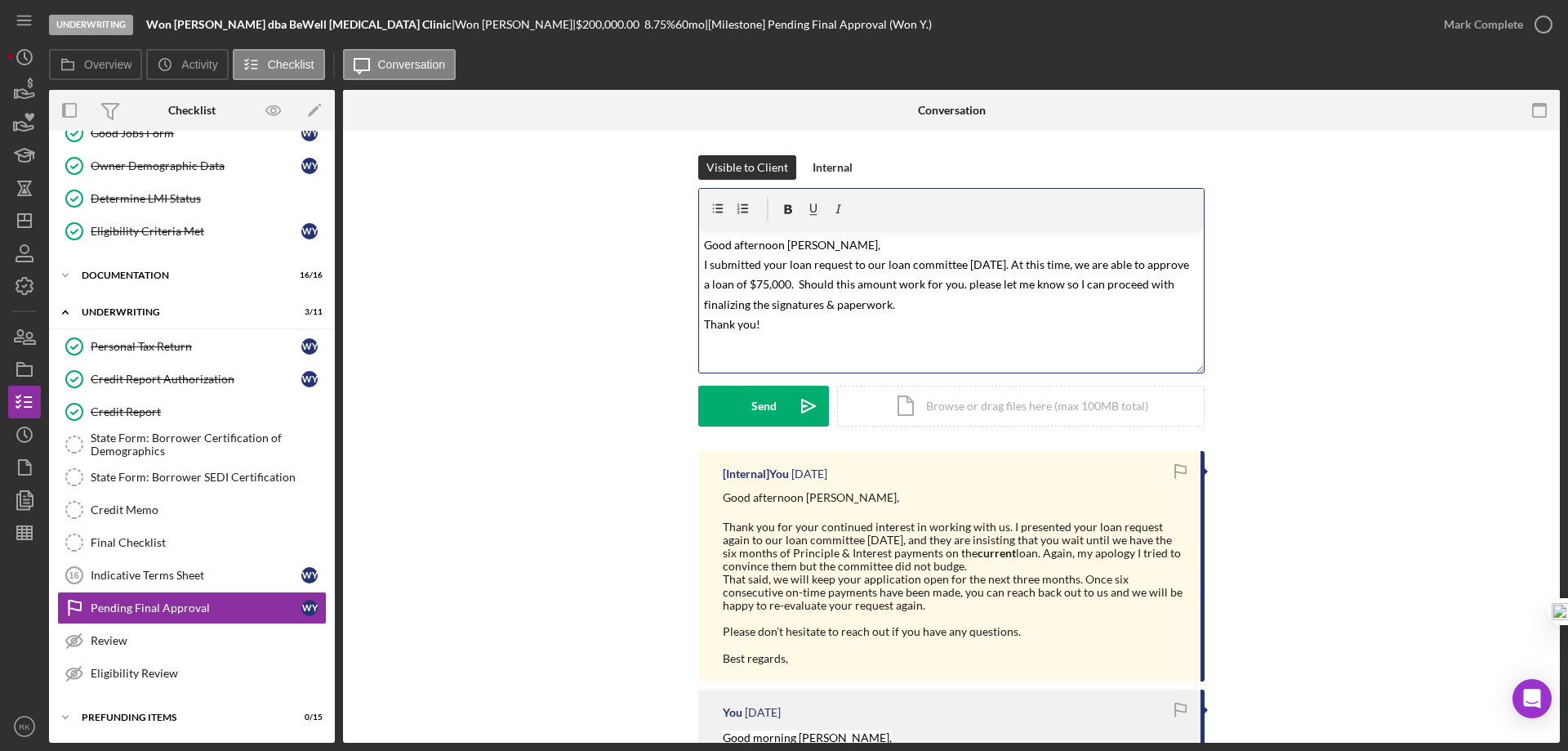
click at [943, 328] on p "Good afternoon [PERSON_NAME], I submitted your loan request to our loan committ…" at bounding box center [952, 284] width 496 height 100
click at [760, 407] on div "Send" at bounding box center [764, 406] width 25 height 41
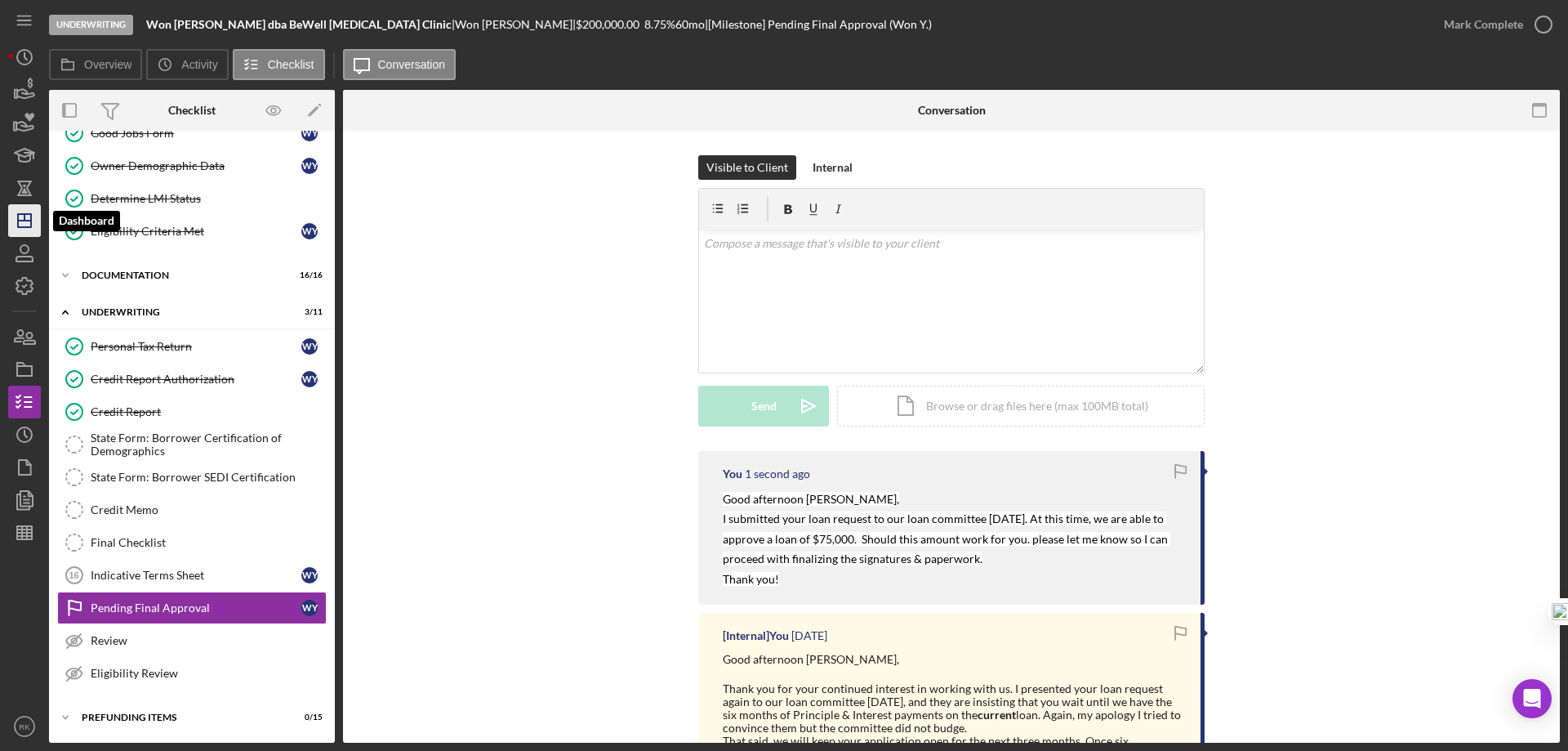
click at [25, 213] on icon "Icon/Dashboard" at bounding box center [24, 221] width 41 height 41
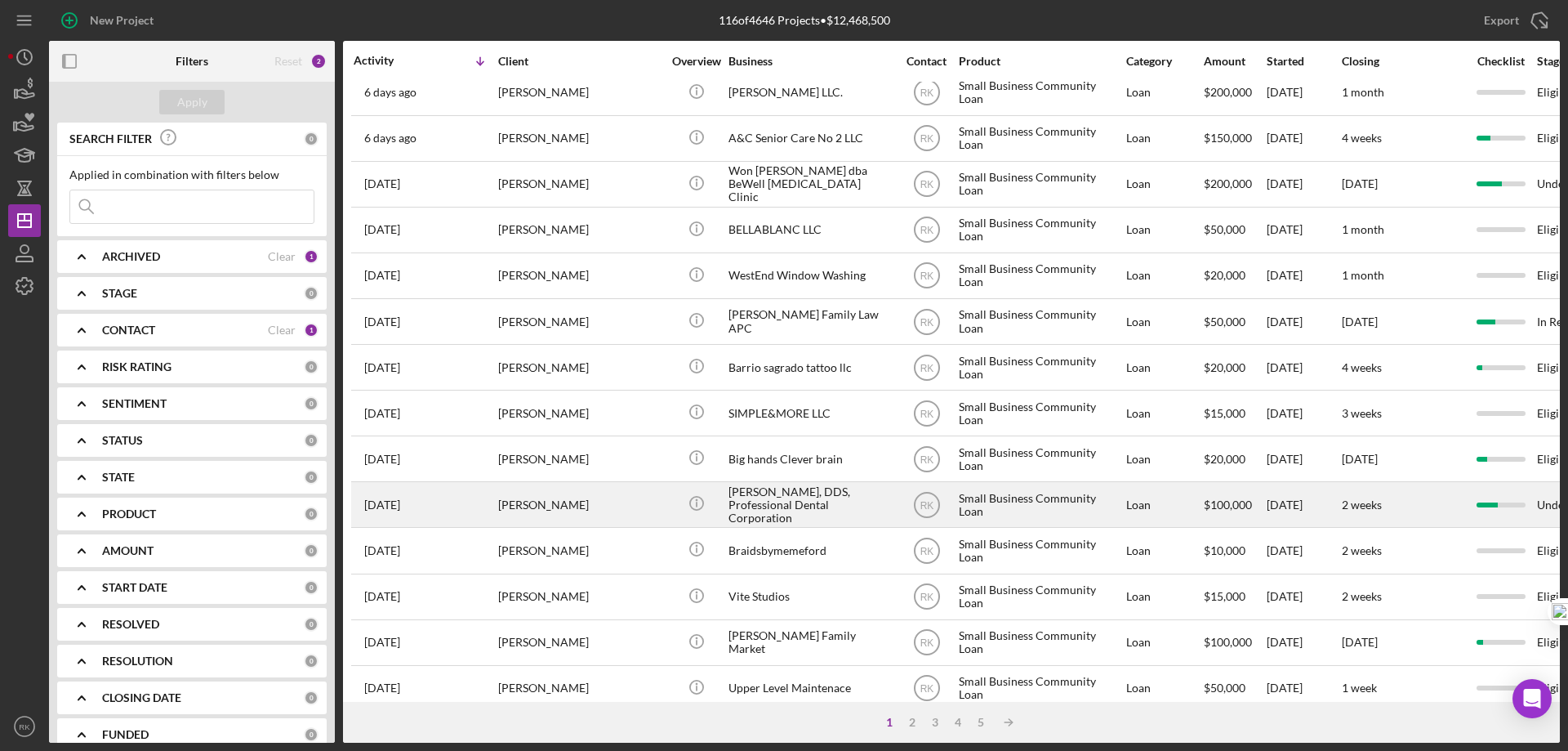
scroll to position [517, 0]
click at [774, 507] on div "[PERSON_NAME], DDS, Professional Dental Corporation" at bounding box center [810, 503] width 164 height 43
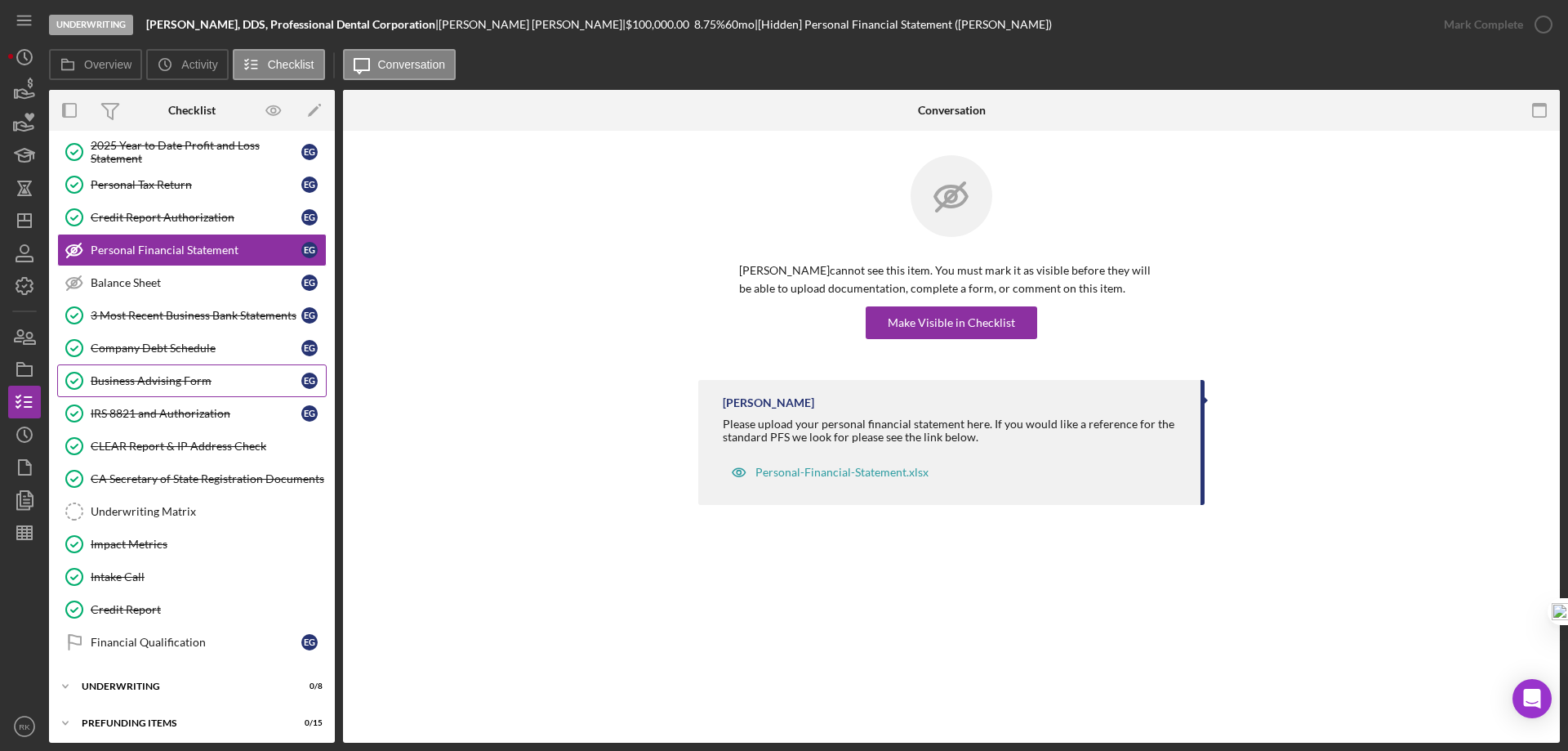
scroll to position [210, 0]
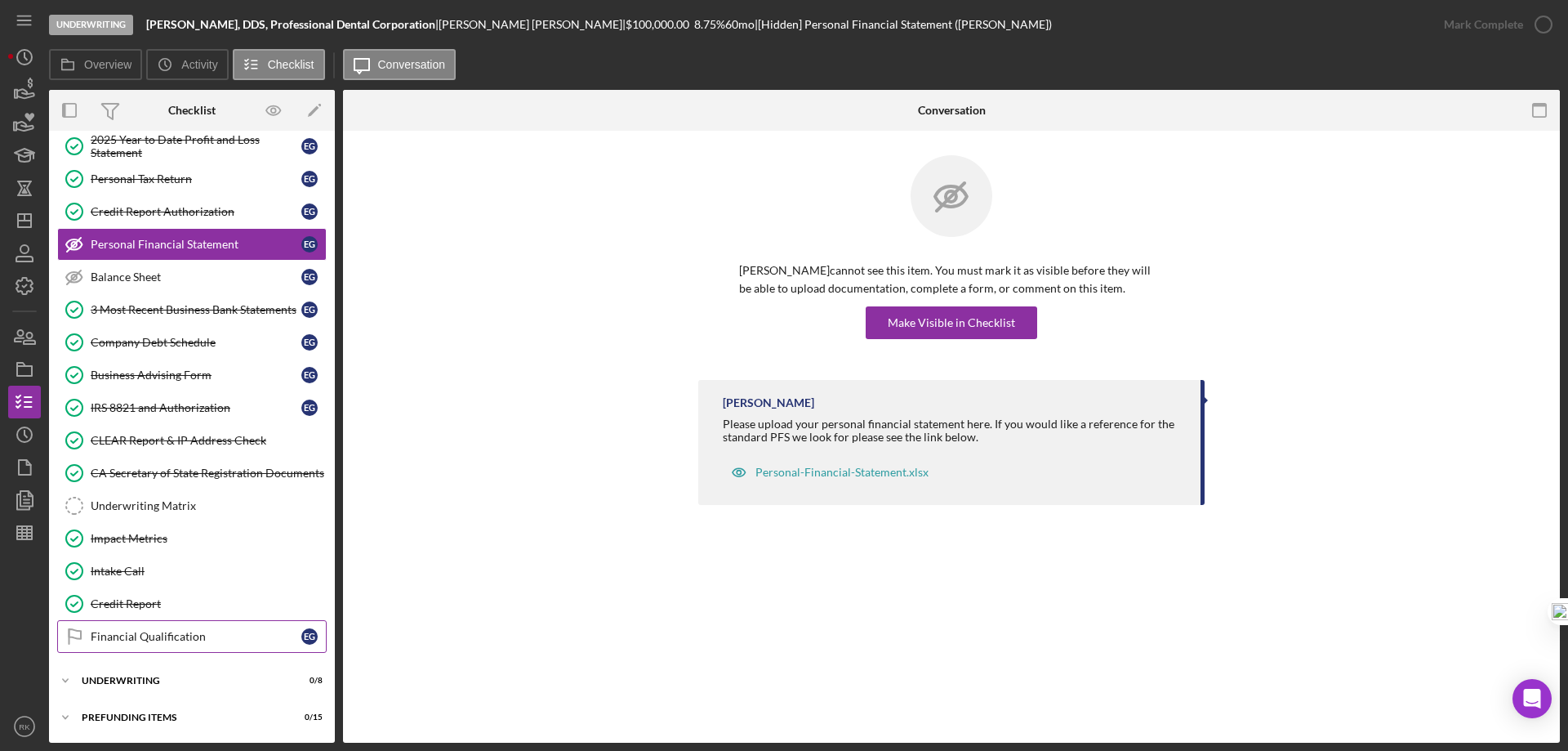
click at [169, 637] on div "Financial Qualification" at bounding box center [195, 637] width 210 height 13
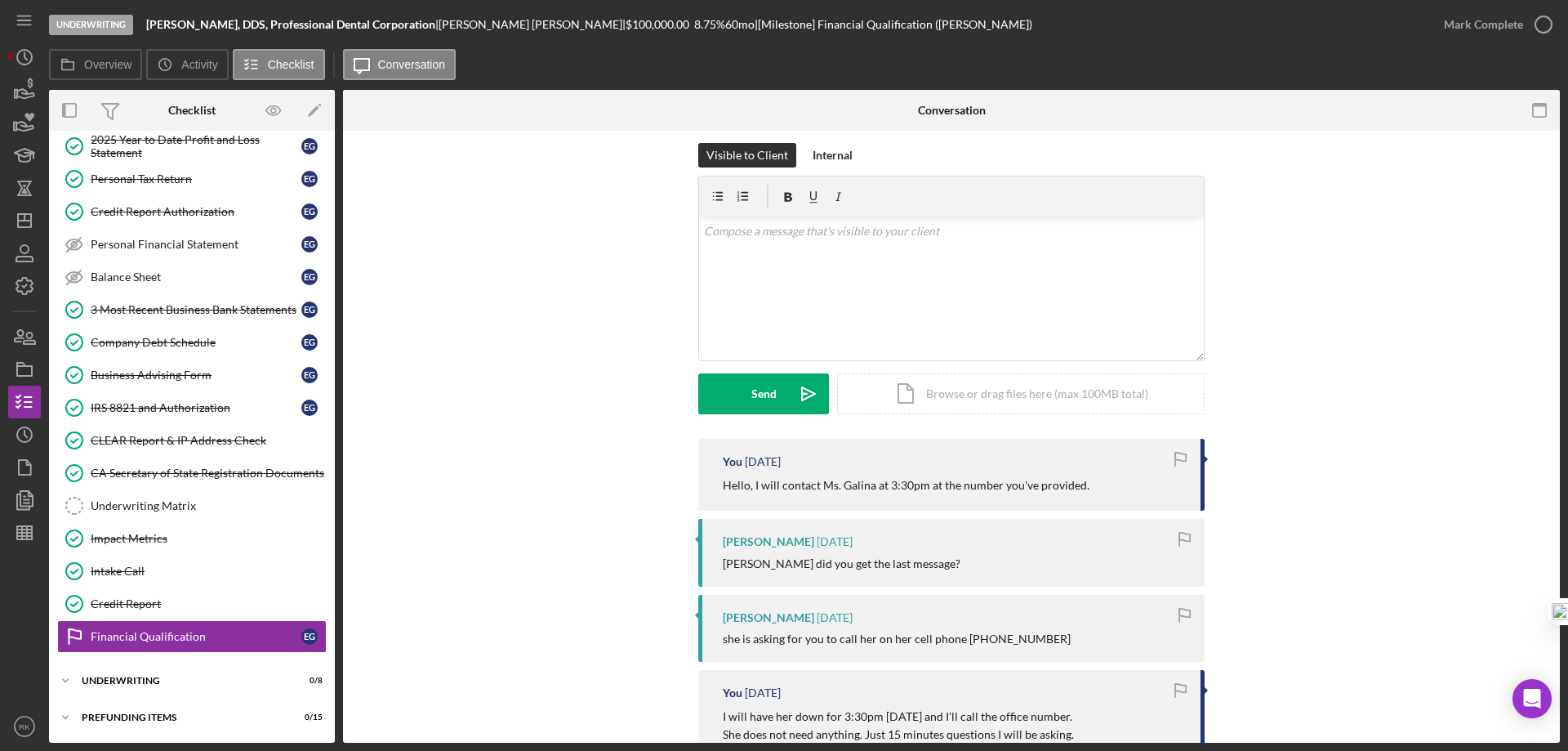
scroll to position [13, 0]
click at [755, 241] on div "v Color teal Color pink Remove color Add row above Add row below Add column bef…" at bounding box center [952, 287] width 505 height 143
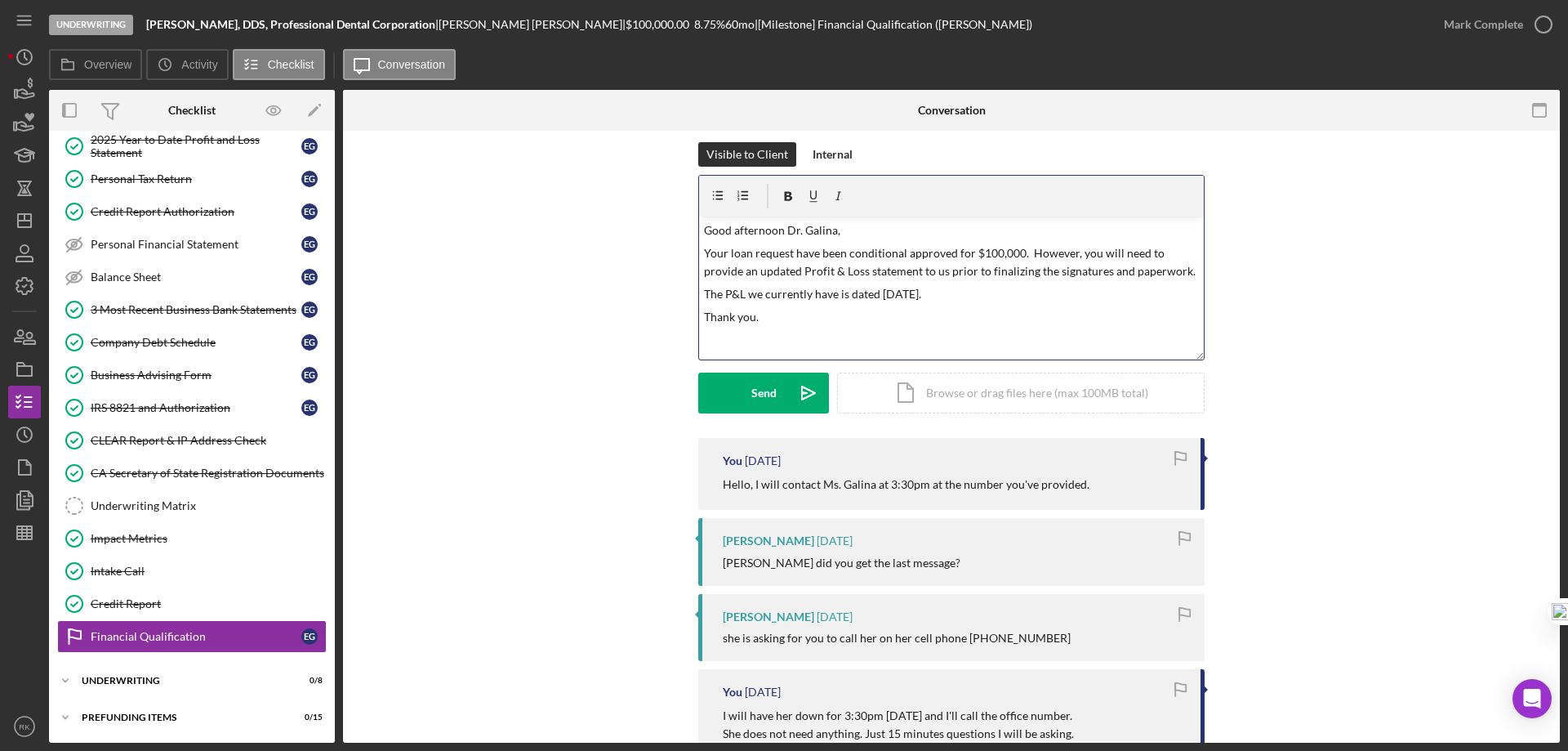
click at [793, 253] on p "Your loan request have been conditional approved for $100,000. However, you wil…" at bounding box center [952, 262] width 496 height 36
drag, startPoint x: 1017, startPoint y: 254, endPoint x: 1019, endPoint y: 273, distance: 19.1
click at [1017, 253] on p "Your loan request for $100,000 have been conditional approved for $100,000. How…" at bounding box center [952, 271] width 496 height 55
click at [998, 328] on div "v Color teal Color pink Remove color Add row above Add row below Add column bef…" at bounding box center [952, 287] width 505 height 143
click at [1051, 270] on p "Your loan request for $100,000 have been conditional approved. However, you wil…" at bounding box center [952, 262] width 496 height 36
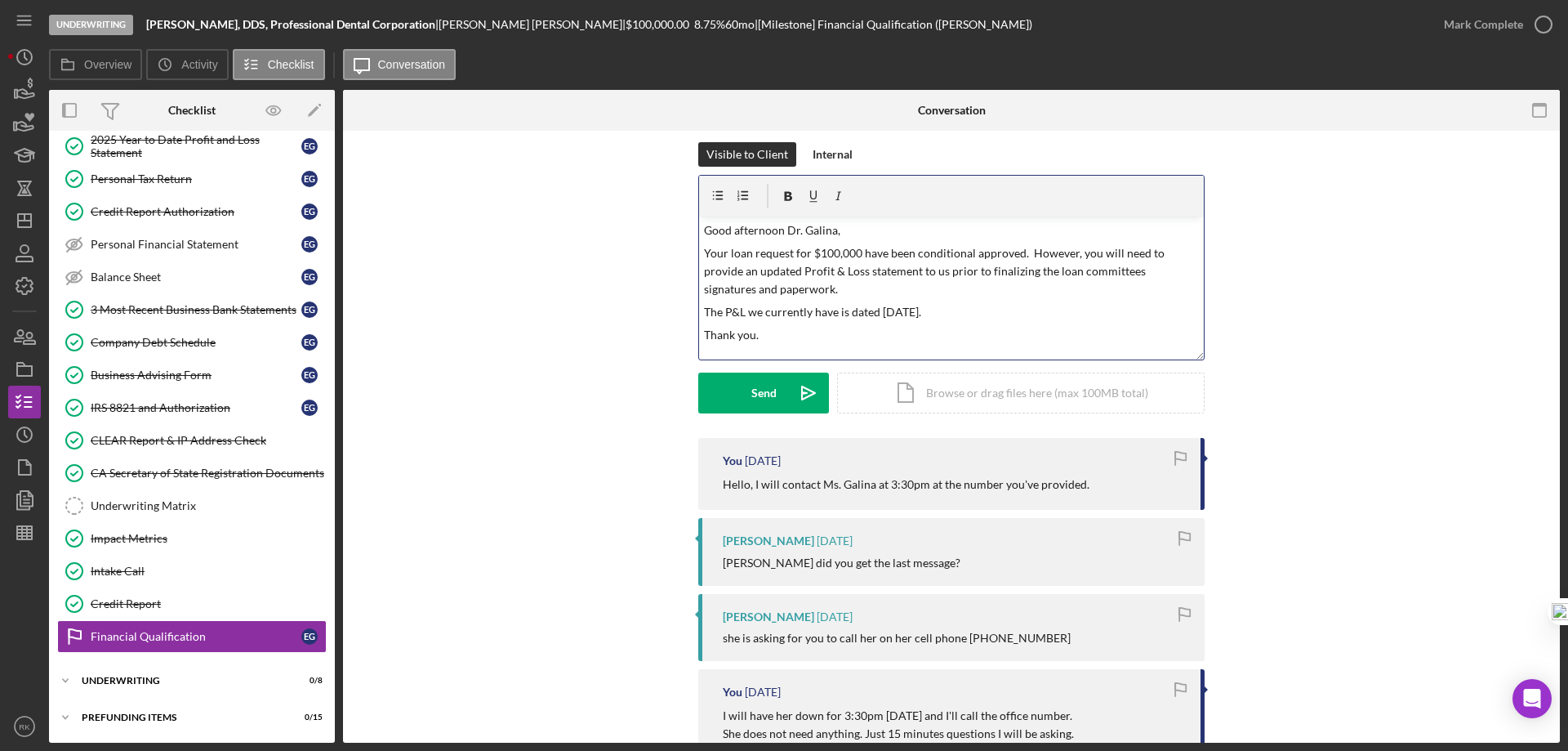
click at [854, 294] on p "Your loan request for $100,000 have been conditional approved. However, you wil…" at bounding box center [952, 271] width 496 height 55
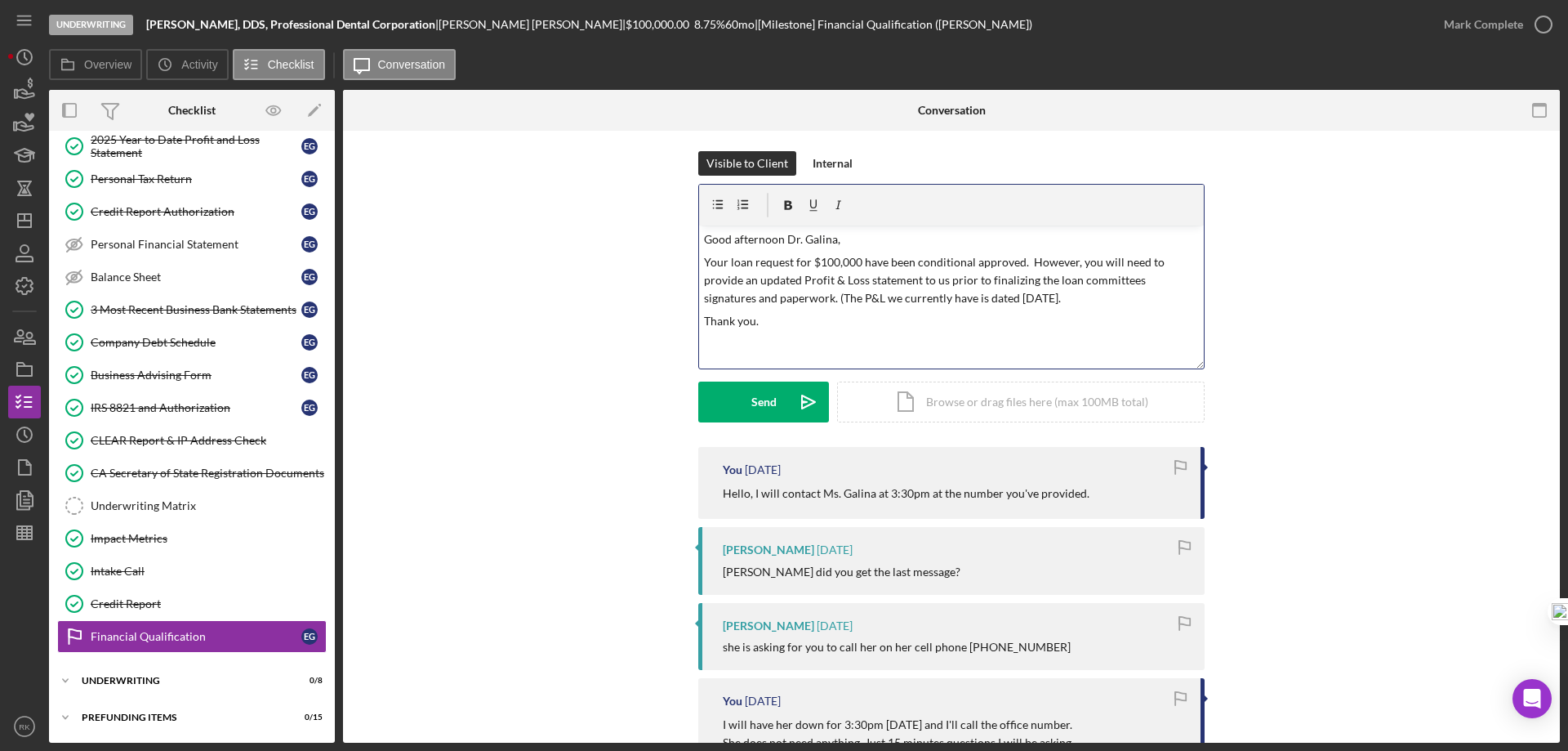
scroll to position [3, 0]
click at [1016, 296] on p "Your loan request for $100,000 have been conditional approved. However, you wil…" at bounding box center [952, 282] width 496 height 55
click at [850, 333] on div "v Color teal Color pink Remove color Add row above Add row below Add column bef…" at bounding box center [952, 297] width 505 height 143
click at [862, 325] on p "Thank you." at bounding box center [952, 322] width 496 height 18
click at [756, 279] on p "Your loan request for $100,000 have been conditional approved. However, you wil…" at bounding box center [952, 282] width 496 height 55
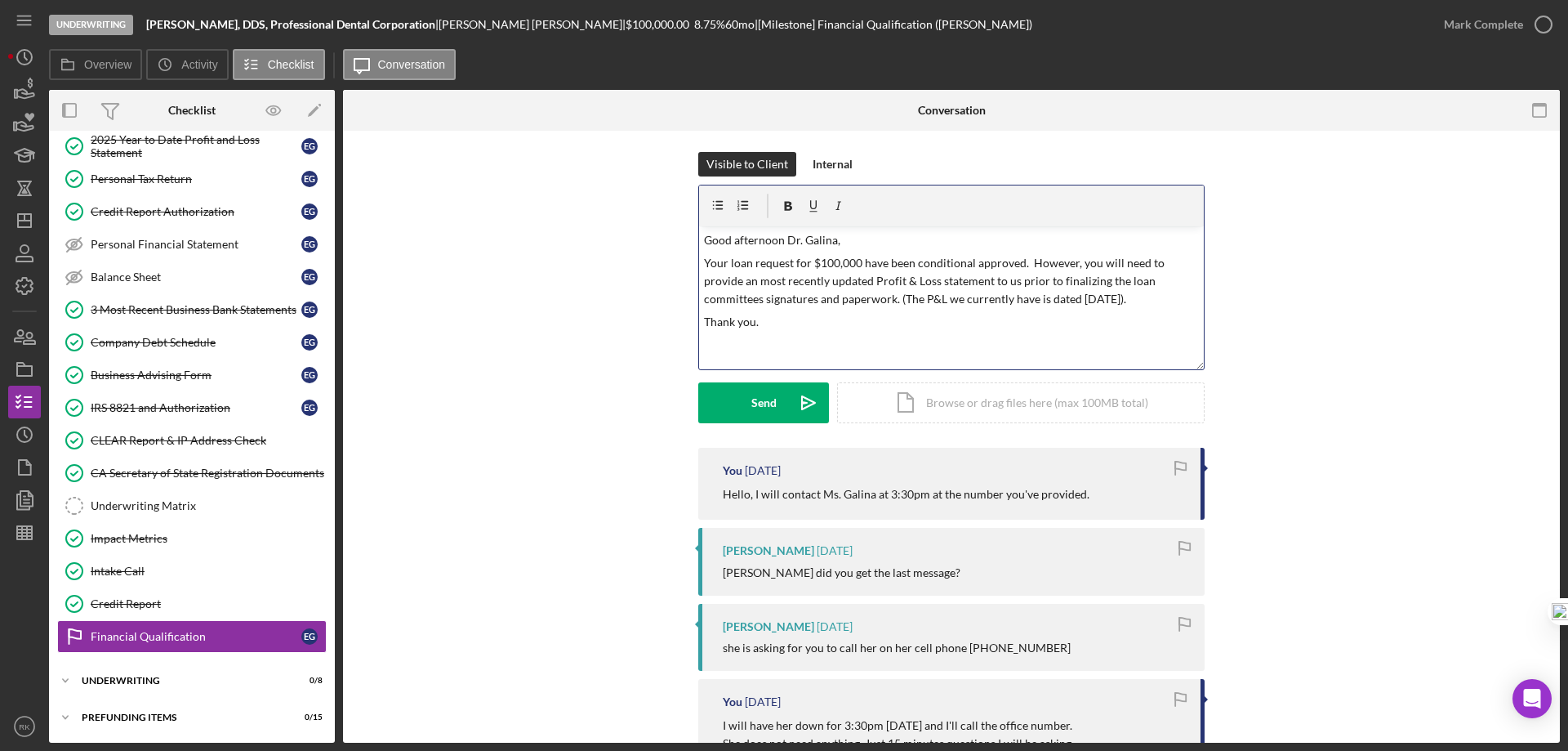
click at [743, 278] on p "Your loan request for $100,000 have been conditional approved. However, you wil…" at bounding box center [952, 282] width 496 height 55
click at [1010, 326] on p "Thank you." at bounding box center [952, 322] width 496 height 18
click at [778, 398] on button "Send Icon/icon-invite-send" at bounding box center [764, 403] width 131 height 41
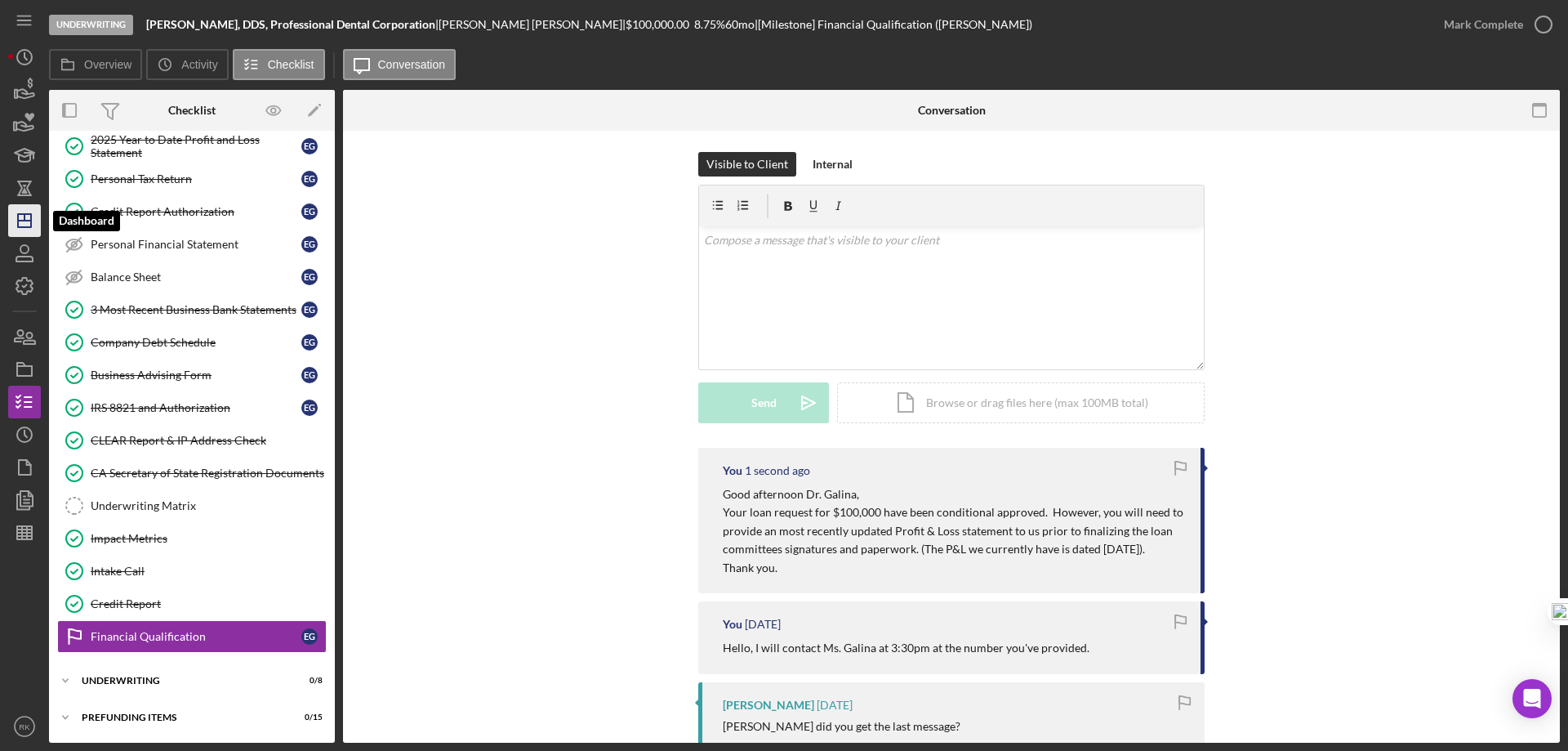
click at [31, 221] on line "button" at bounding box center [24, 221] width 13 height 0
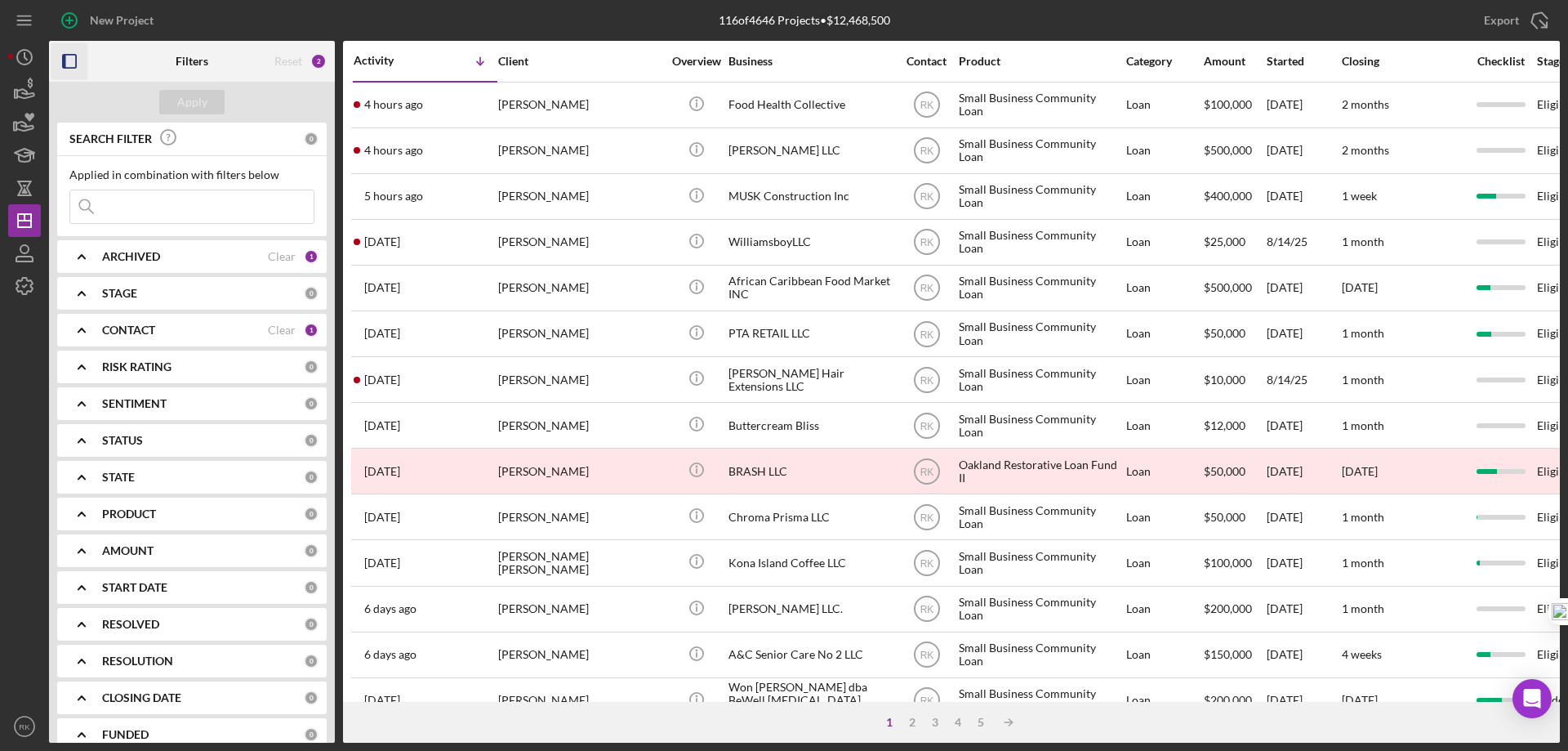
drag, startPoint x: 72, startPoint y: 60, endPoint x: 94, endPoint y: 98, distance: 43.9
click at [72, 60] on icon "button" at bounding box center [69, 61] width 36 height 36
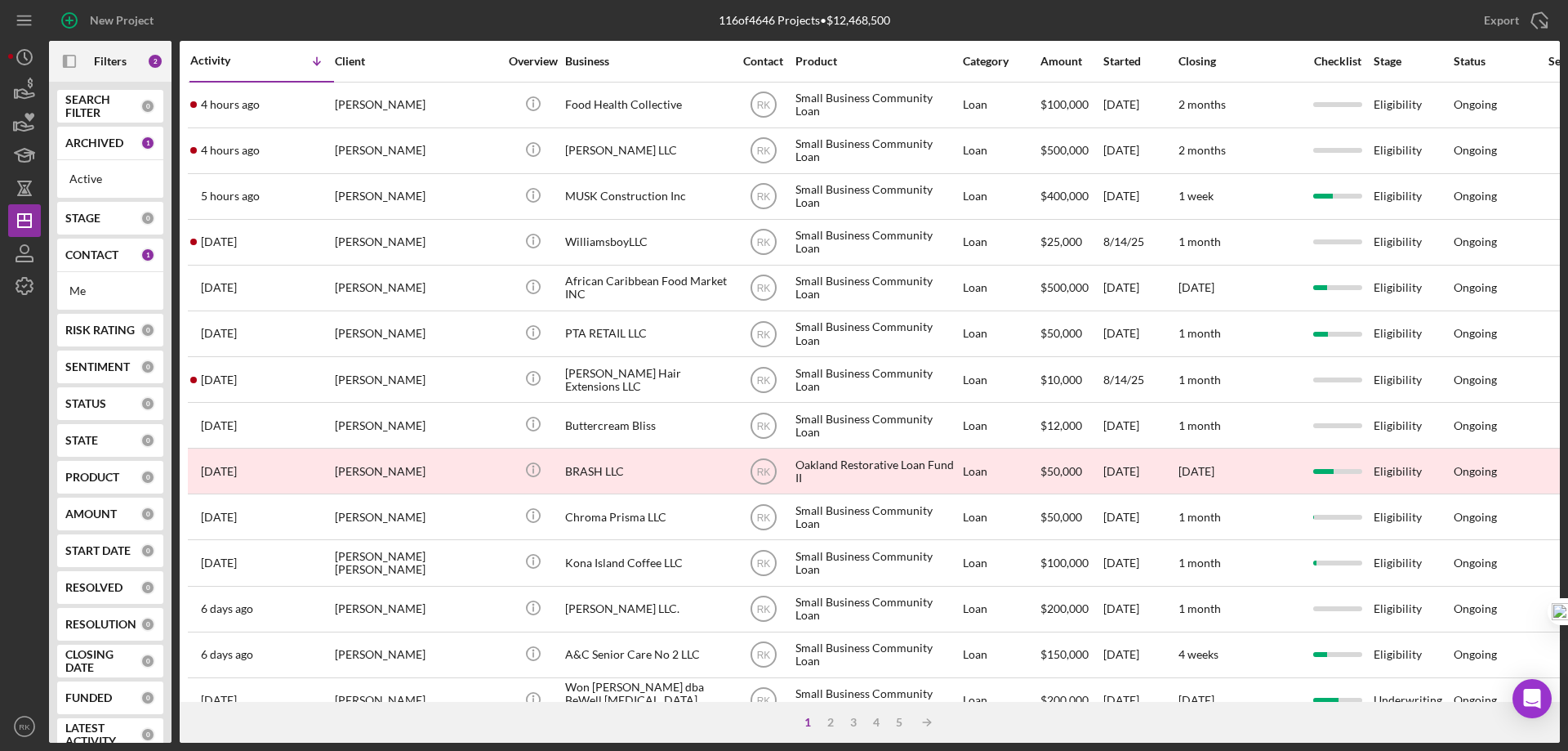
click at [51, 43] on button "Icon/Panel Side Expand" at bounding box center [69, 61] width 36 height 36
